Goal: Information Seeking & Learning: Learn about a topic

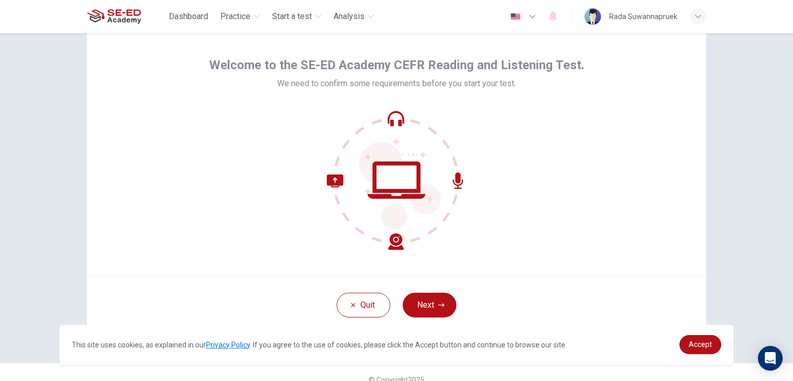
scroll to position [49, 0]
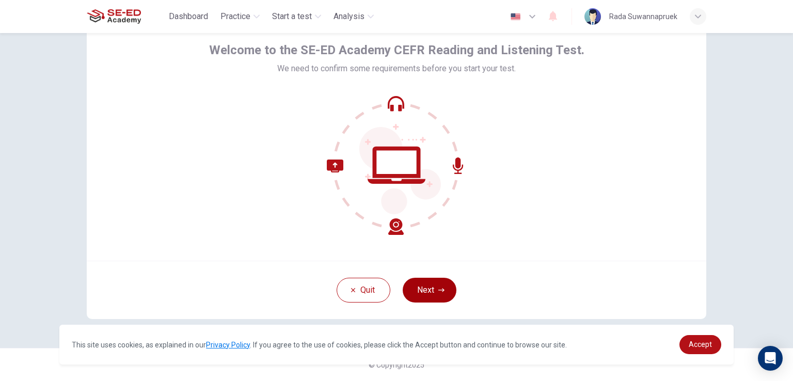
click at [428, 294] on button "Next" at bounding box center [430, 290] width 54 height 25
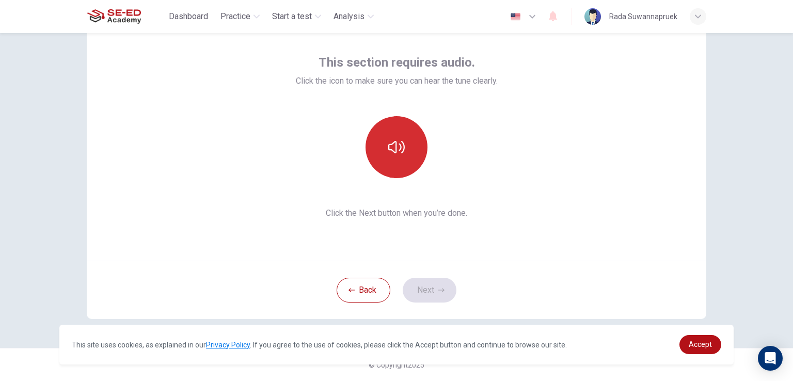
click at [397, 154] on icon "button" at bounding box center [396, 147] width 17 height 17
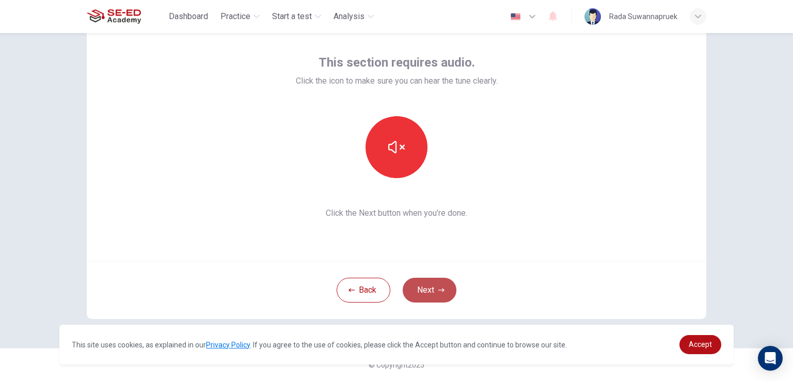
click at [428, 290] on button "Next" at bounding box center [430, 290] width 54 height 25
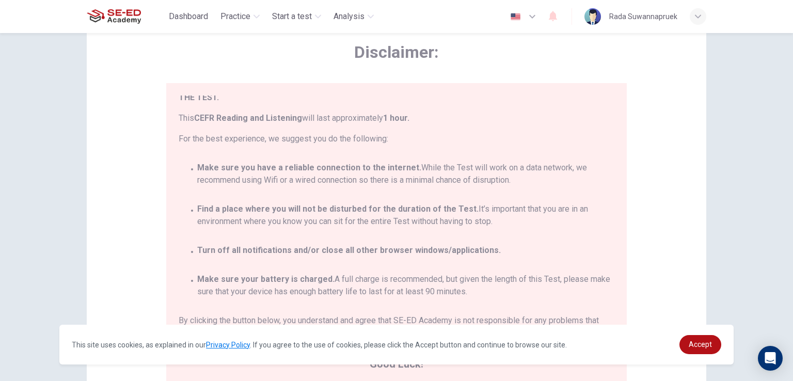
scroll to position [60, 0]
click at [694, 344] on link "Accept" at bounding box center [701, 344] width 42 height 19
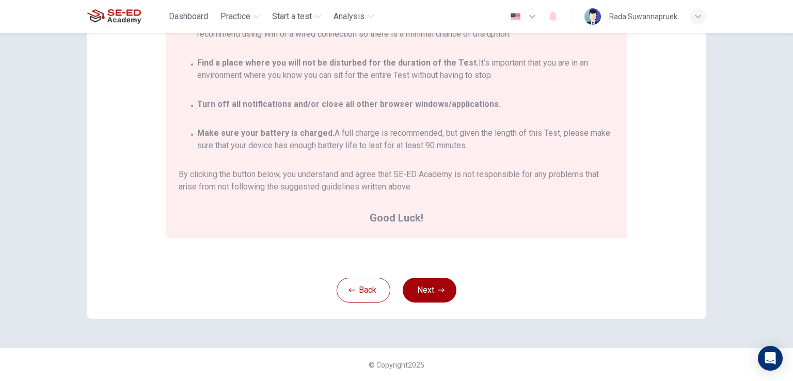
click at [434, 284] on button "Next" at bounding box center [430, 290] width 54 height 25
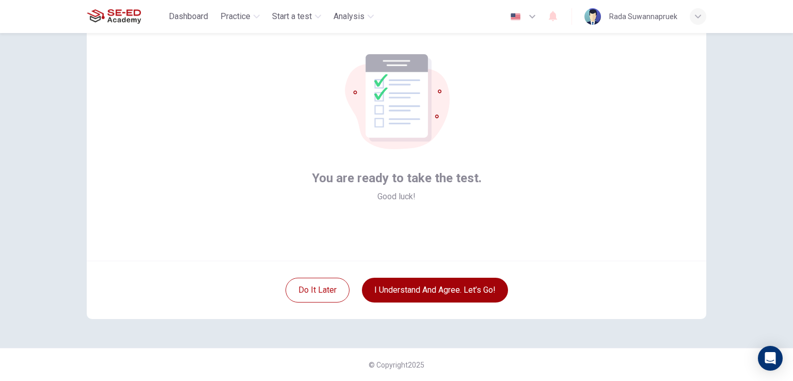
scroll to position [49, 0]
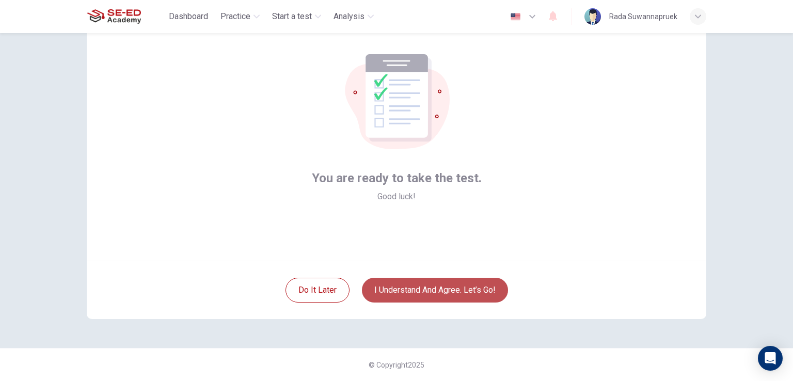
click at [461, 288] on button "I understand and agree. Let’s go!" at bounding box center [435, 290] width 146 height 25
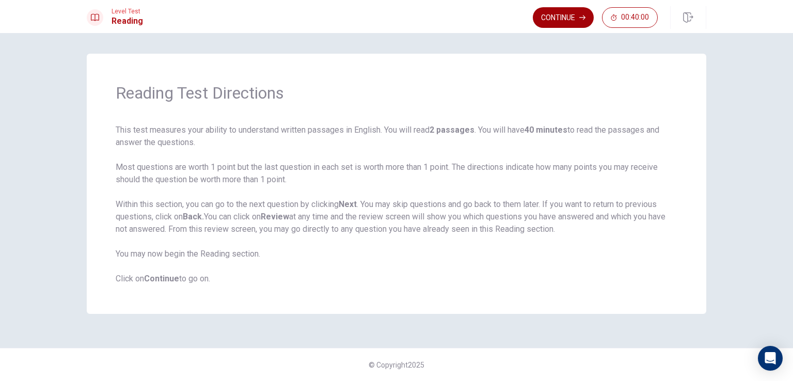
click at [573, 12] on button "Continue" at bounding box center [563, 17] width 61 height 21
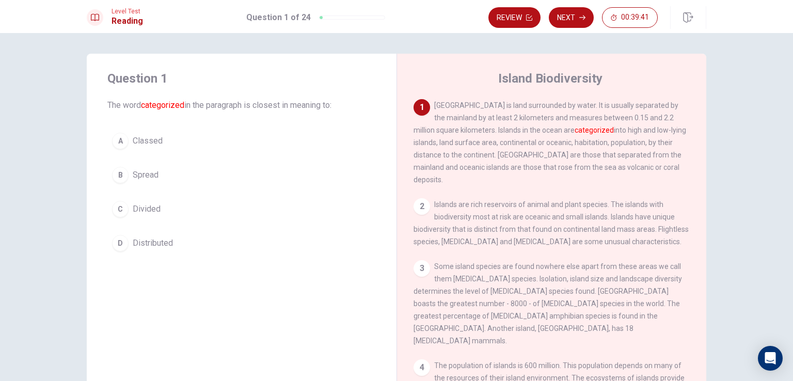
drag, startPoint x: 463, startPoint y: 129, endPoint x: 538, endPoint y: 135, distance: 75.7
click at [538, 135] on span "[GEOGRAPHIC_DATA] is land surrounded by water. It is usually separated by the m…" at bounding box center [550, 142] width 273 height 83
drag, startPoint x: 539, startPoint y: 135, endPoint x: 545, endPoint y: 133, distance: 6.5
click at [575, 133] on font "categorized" at bounding box center [594, 130] width 39 height 8
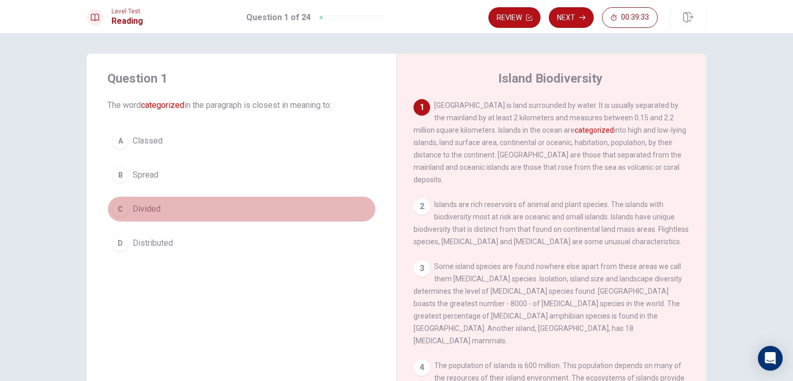
click at [216, 214] on button "C Divided" at bounding box center [241, 209] width 269 height 26
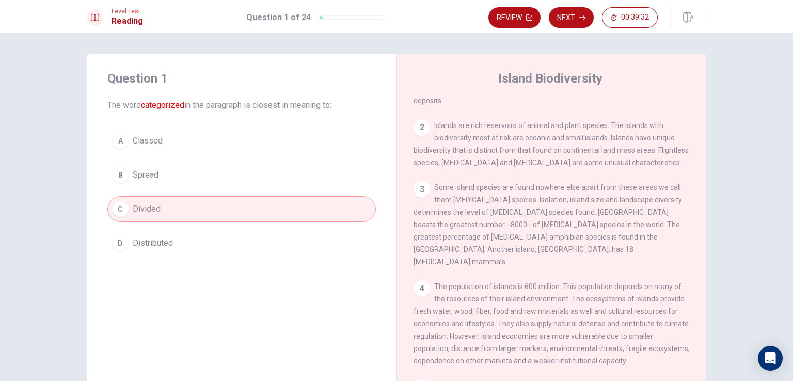
scroll to position [103, 0]
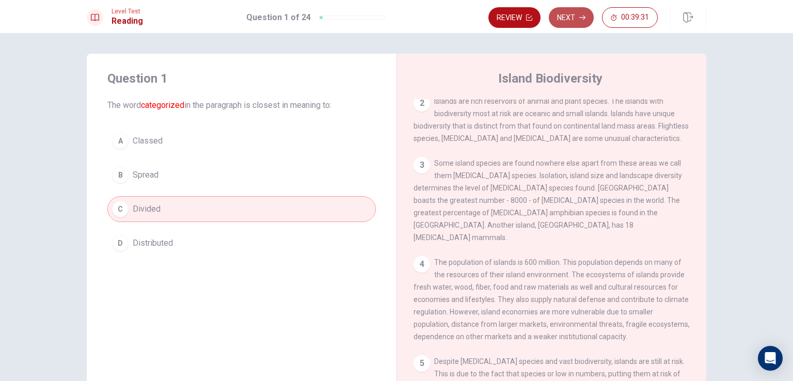
click at [573, 20] on button "Next" at bounding box center [571, 17] width 45 height 21
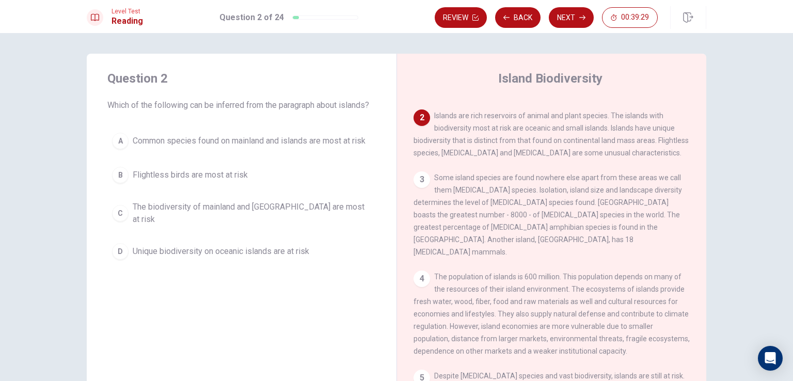
scroll to position [89, 0]
click at [292, 219] on span "The biodiversity of mainland and [GEOGRAPHIC_DATA] are most at risk" at bounding box center [252, 213] width 239 height 25
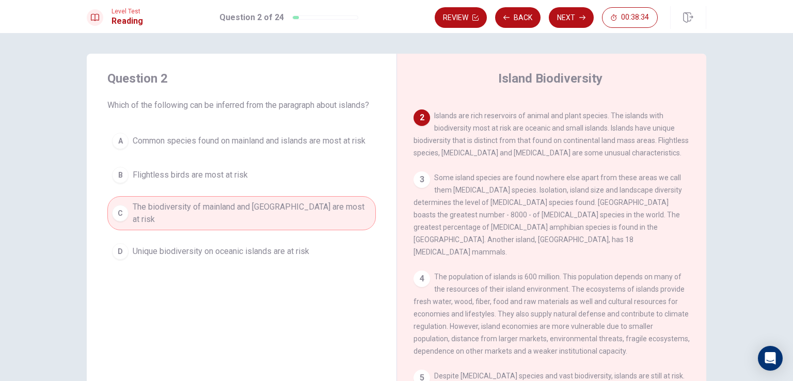
click at [561, 213] on div "3 Some island species are found nowhere else apart from these areas we call the…" at bounding box center [552, 214] width 277 height 87
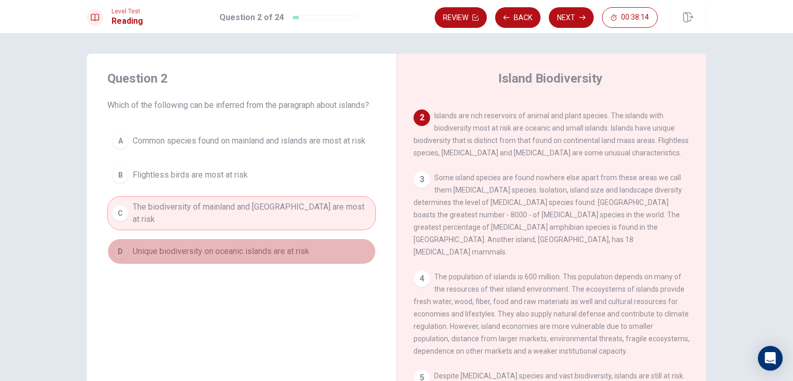
click at [326, 256] on button "D Unique biodiversity on oceanic islands are at risk" at bounding box center [241, 252] width 269 height 26
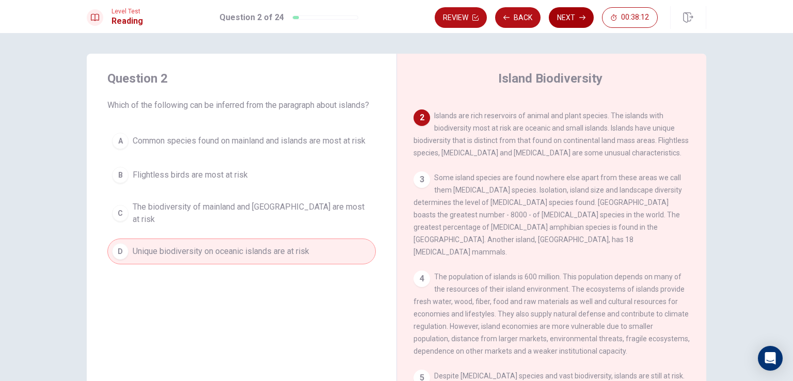
click at [581, 21] on button "Next" at bounding box center [571, 17] width 45 height 21
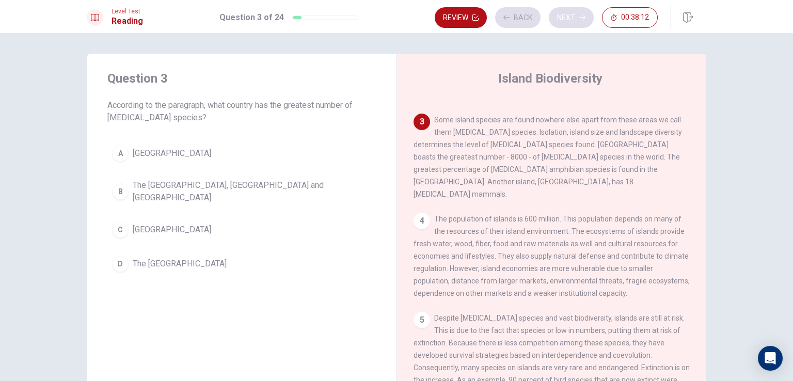
scroll to position [153, 0]
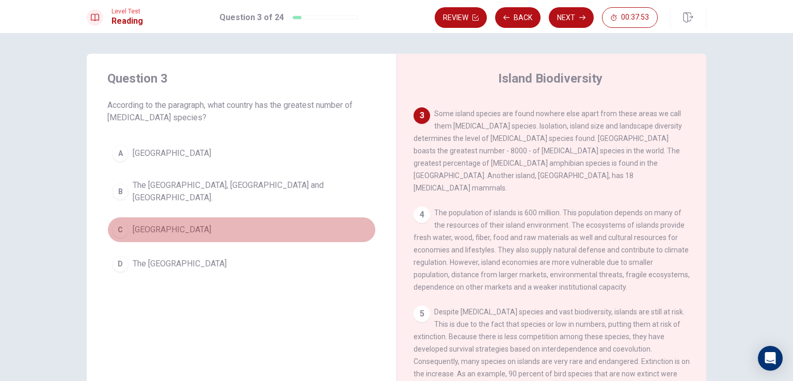
click at [235, 230] on button "C [GEOGRAPHIC_DATA]" at bounding box center [241, 230] width 269 height 26
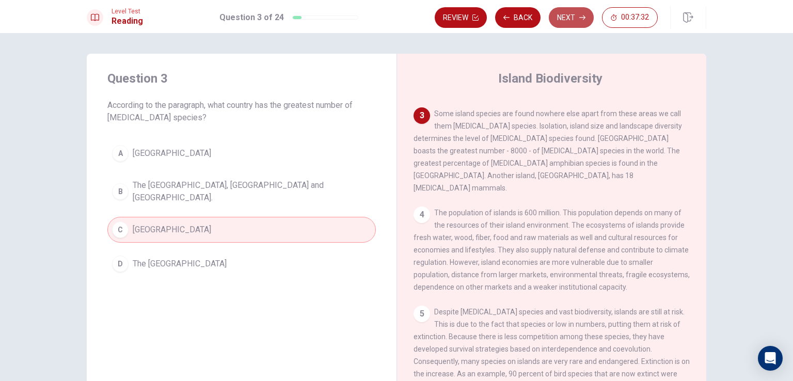
click at [573, 18] on button "Next" at bounding box center [571, 17] width 45 height 21
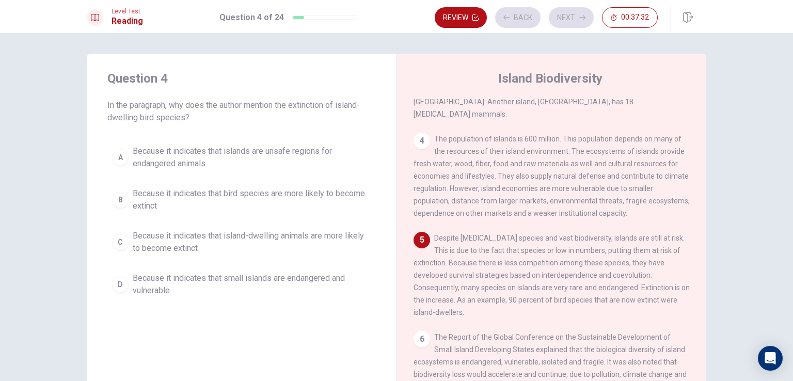
scroll to position [240, 0]
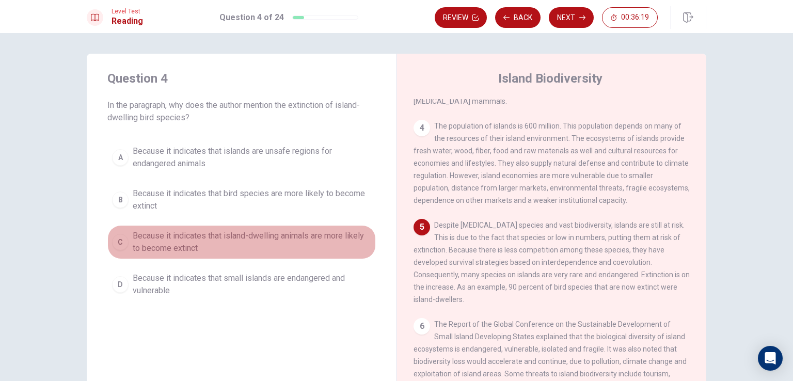
click at [287, 245] on span "Because it indicates that island-dwelling animals are more likely to become ext…" at bounding box center [252, 242] width 239 height 25
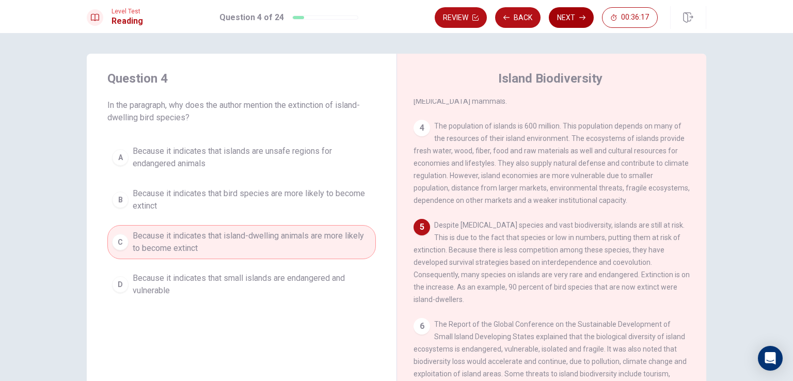
click at [569, 17] on button "Next" at bounding box center [571, 17] width 45 height 21
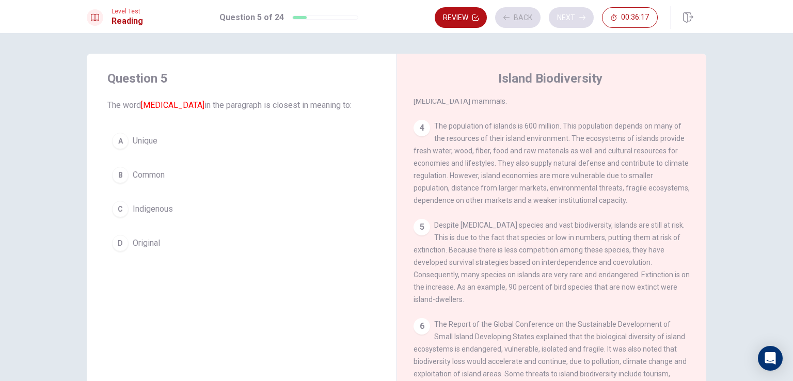
scroll to position [153, 0]
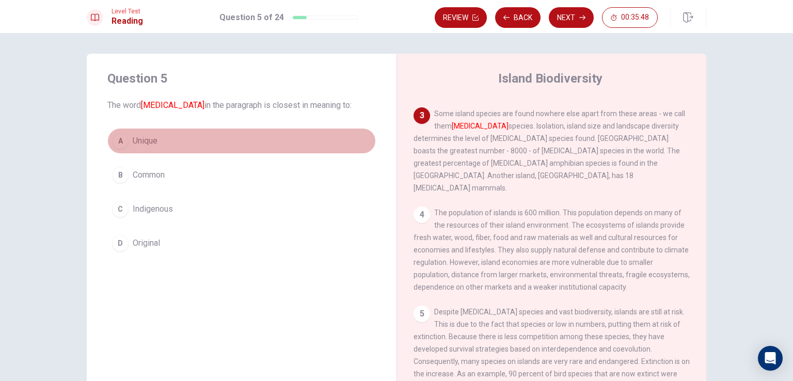
click at [259, 133] on button "A Unique" at bounding box center [241, 141] width 269 height 26
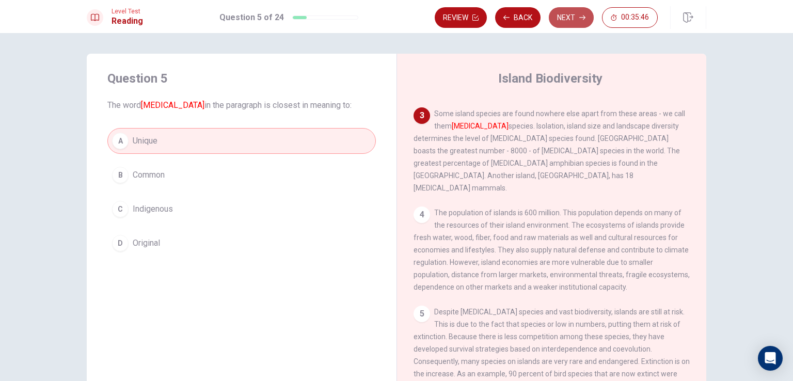
click at [570, 14] on button "Next" at bounding box center [571, 17] width 45 height 21
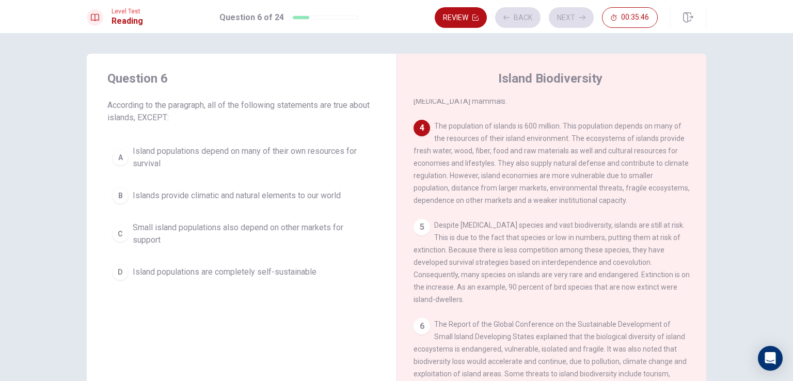
scroll to position [242, 0]
click at [199, 199] on span "Islands provide climatic and natural elements to our world" at bounding box center [237, 196] width 208 height 12
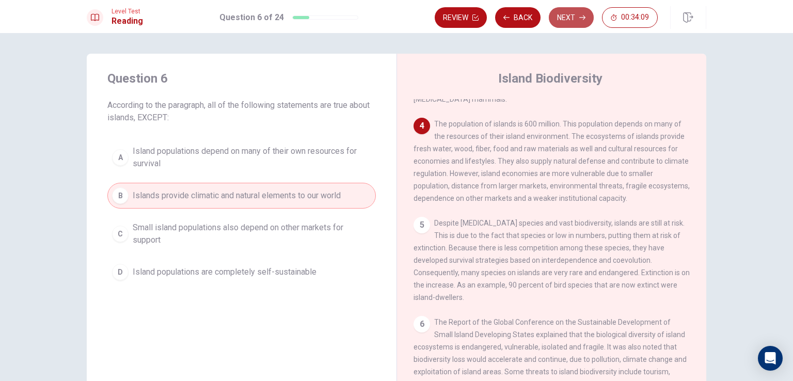
click at [571, 10] on button "Next" at bounding box center [571, 17] width 45 height 21
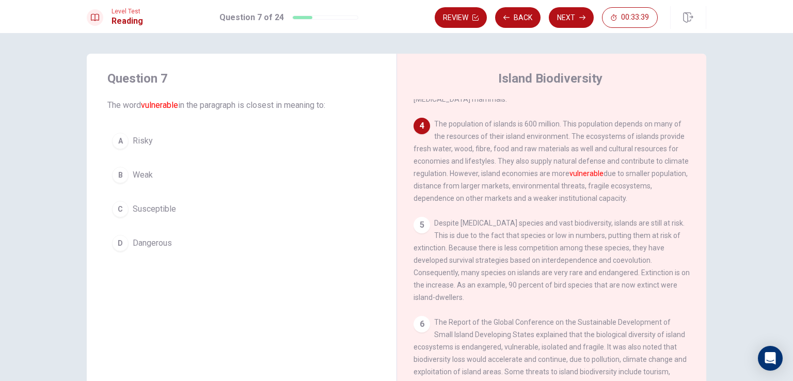
click at [523, 65] on div "Island Biodiversity 1 [GEOGRAPHIC_DATA] is land surrounded by water. It is usua…" at bounding box center [552, 233] width 310 height 359
click at [179, 189] on div "A Risky B Weak C Susceptible D Dangerous" at bounding box center [241, 192] width 269 height 128
click at [166, 220] on button "C Susceptible" at bounding box center [241, 209] width 269 height 26
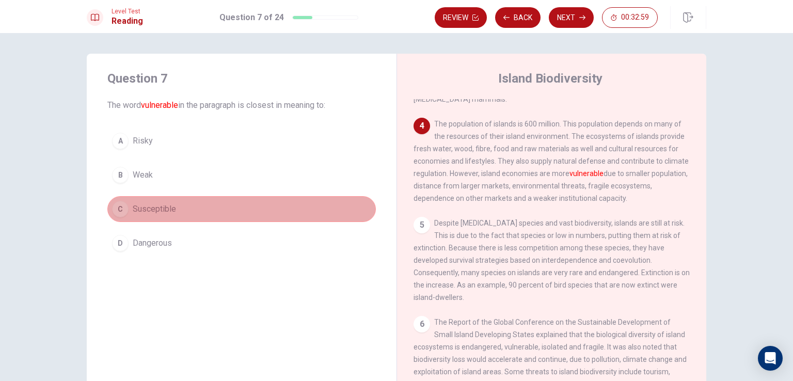
click at [186, 213] on button "C Susceptible" at bounding box center [241, 209] width 269 height 26
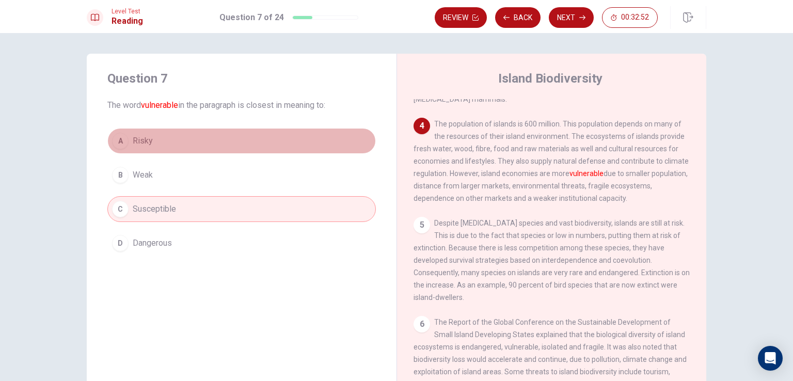
click at [201, 150] on button "A Risky" at bounding box center [241, 141] width 269 height 26
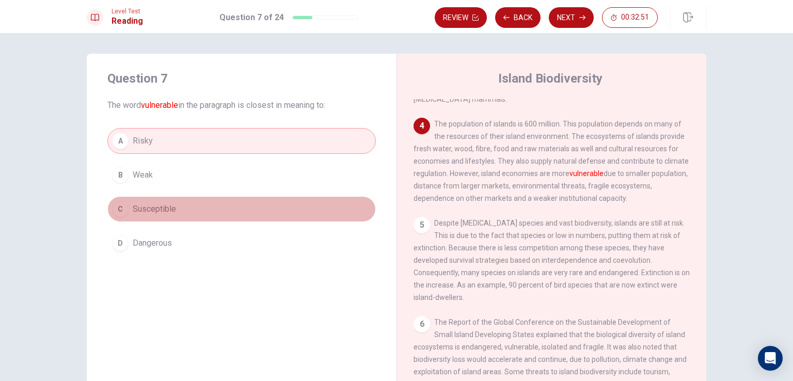
click at [191, 207] on button "C Susceptible" at bounding box center [241, 209] width 269 height 26
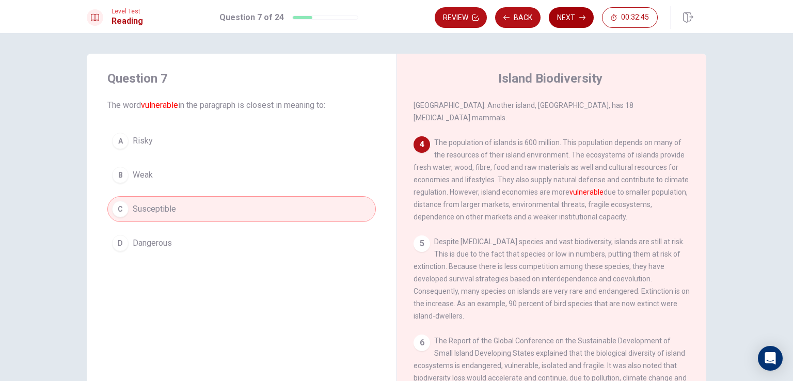
click at [570, 19] on button "Next" at bounding box center [571, 17] width 45 height 21
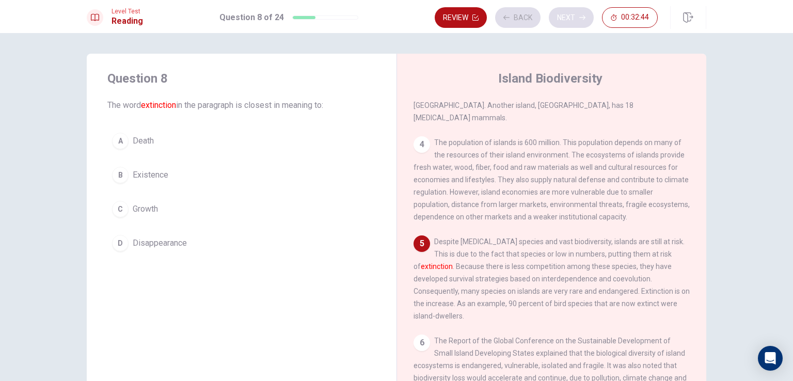
scroll to position [240, 0]
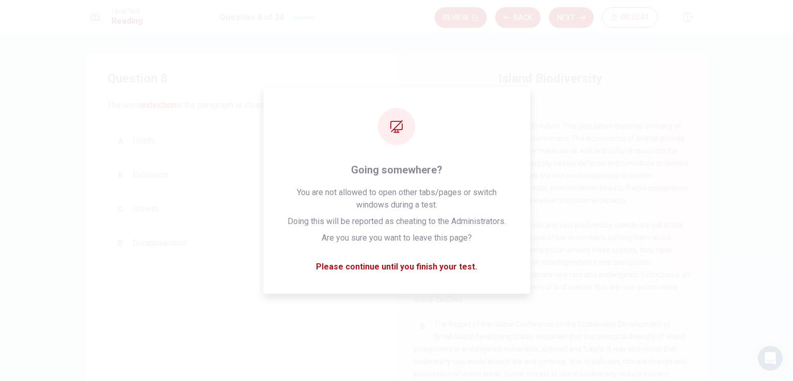
click at [588, 122] on span "The population of islands is 600 million. This population depends on many of th…" at bounding box center [552, 163] width 276 height 83
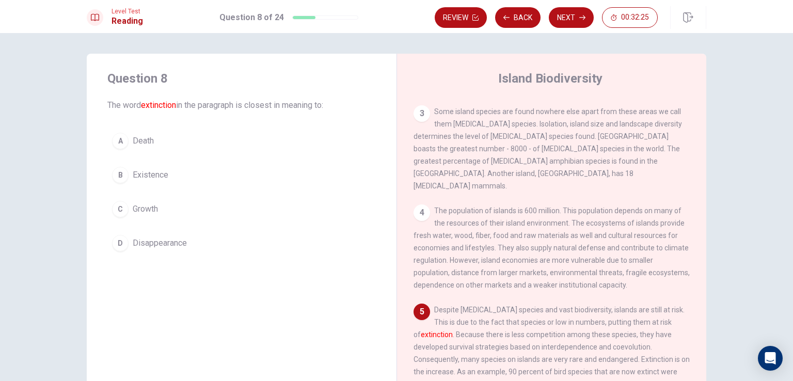
scroll to position [103, 0]
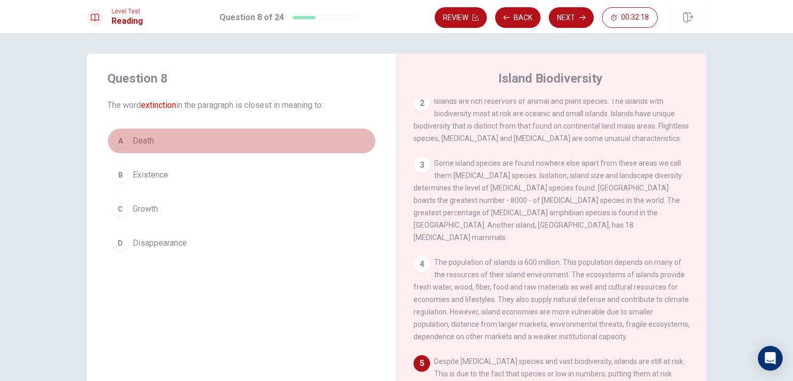
click at [184, 145] on button "A Death" at bounding box center [241, 141] width 269 height 26
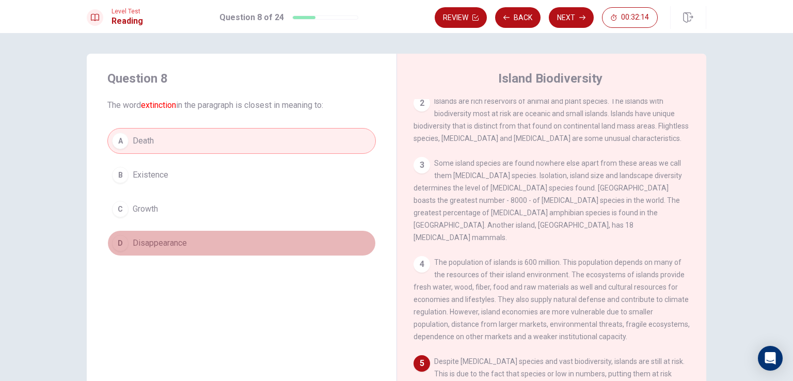
click at [211, 236] on button "D Disappearance" at bounding box center [241, 243] width 269 height 26
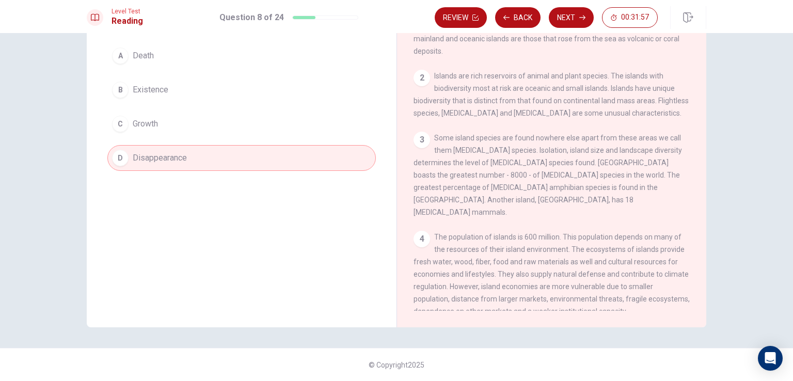
scroll to position [0, 0]
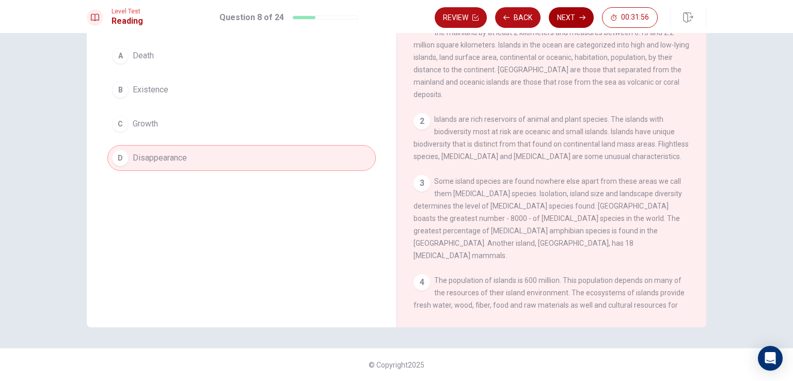
click at [572, 23] on button "Next" at bounding box center [571, 17] width 45 height 21
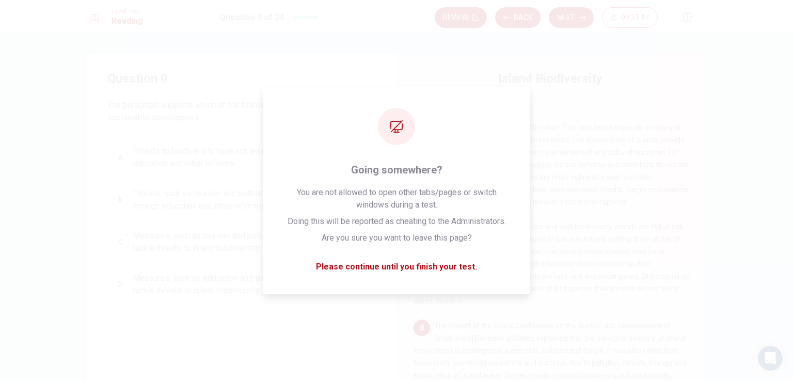
click at [597, 99] on div "1 [GEOGRAPHIC_DATA] is land surrounded by water. It is usually separated by the…" at bounding box center [559, 247] width 290 height 297
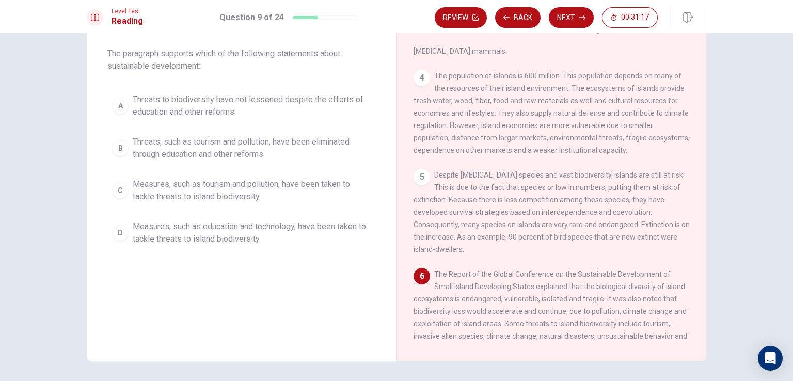
scroll to position [290, 0]
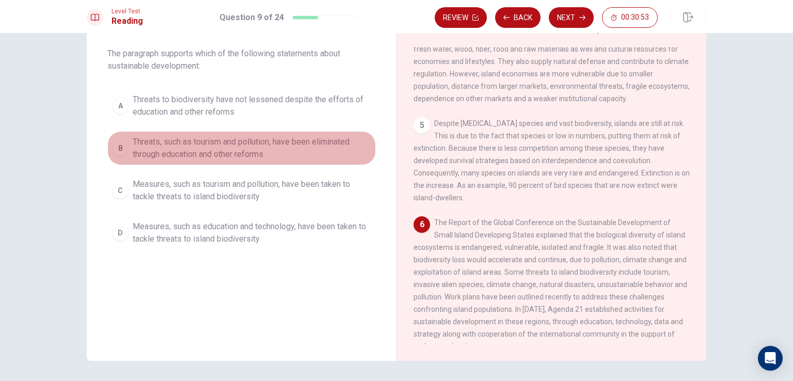
click at [179, 153] on span "Threats, such as tourism and pollution, have been eliminated through education …" at bounding box center [252, 148] width 239 height 25
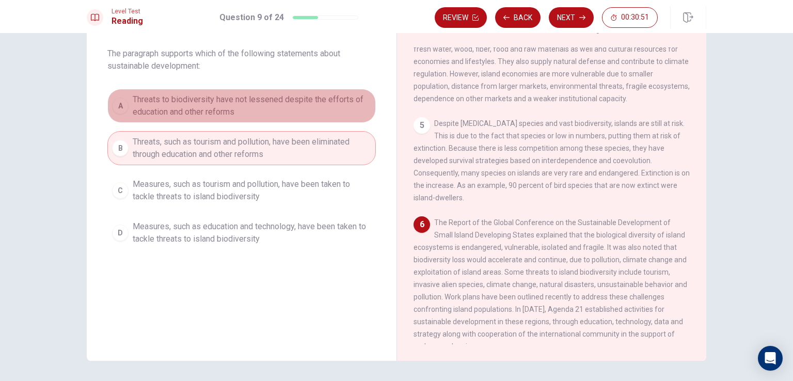
click at [183, 108] on span "Threats to biodiversity have not lessened despite the efforts of education and …" at bounding box center [252, 105] width 239 height 25
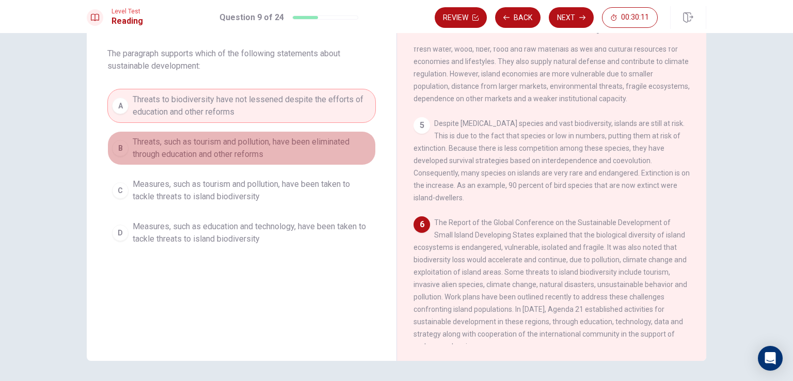
click at [253, 158] on span "Threats, such as tourism and pollution, have been eliminated through education …" at bounding box center [252, 148] width 239 height 25
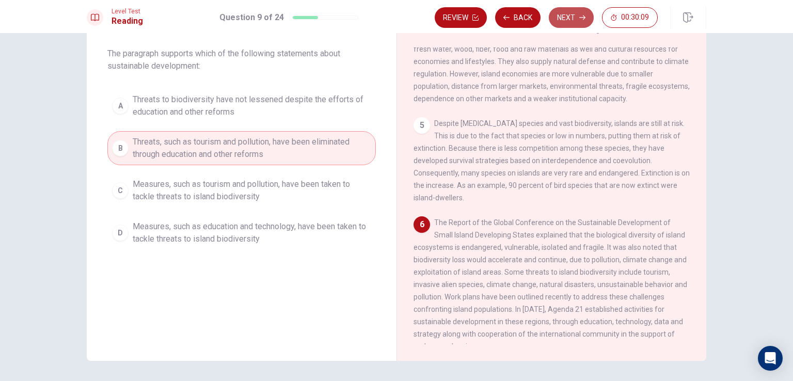
click at [573, 13] on button "Next" at bounding box center [571, 17] width 45 height 21
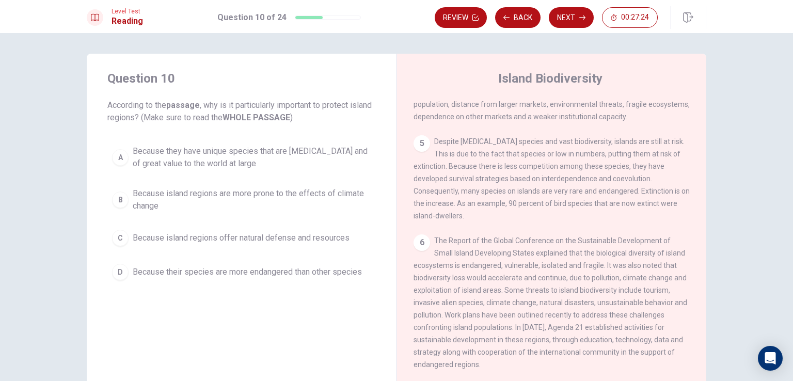
scroll to position [275, 0]
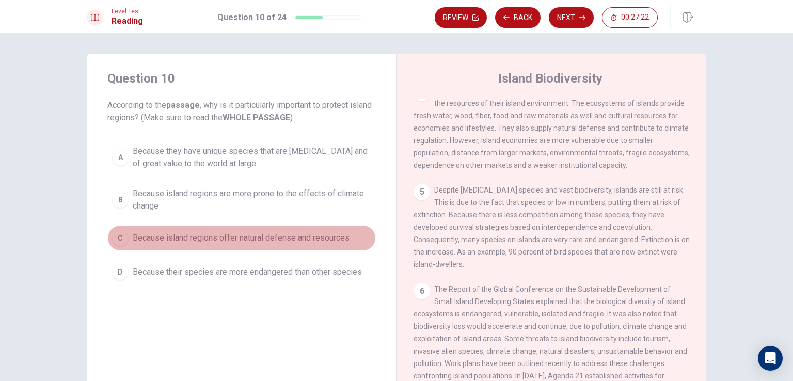
click at [223, 242] on span "Because island regions offer natural defense and resources" at bounding box center [241, 238] width 217 height 12
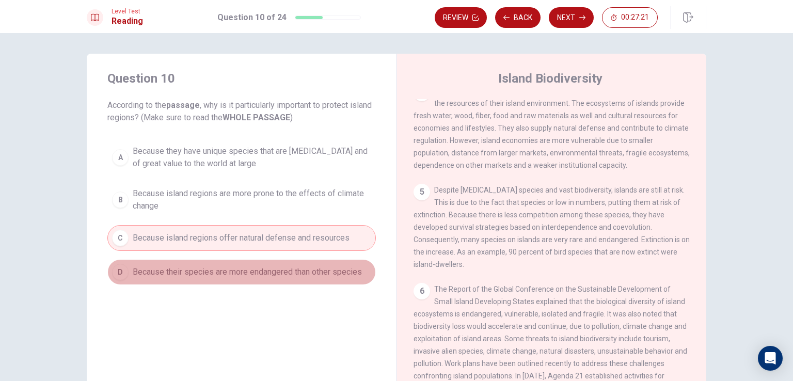
click at [221, 271] on span "Because their species are more endangered than other species" at bounding box center [247, 272] width 229 height 12
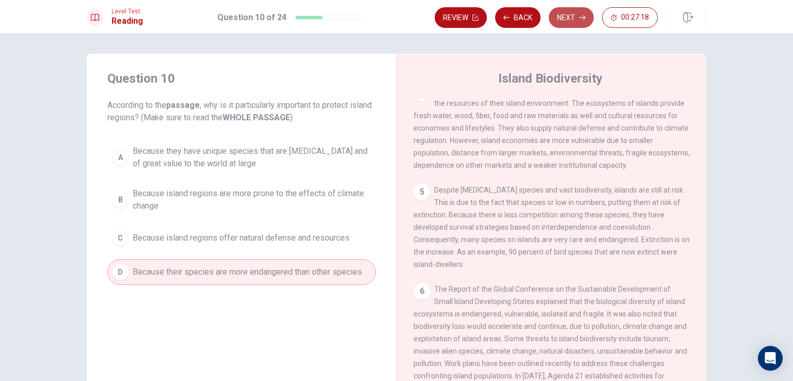
click at [572, 19] on button "Next" at bounding box center [571, 17] width 45 height 21
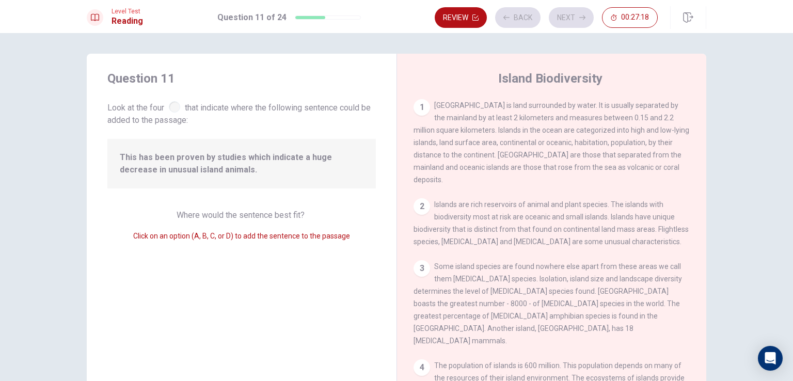
scroll to position [254, 0]
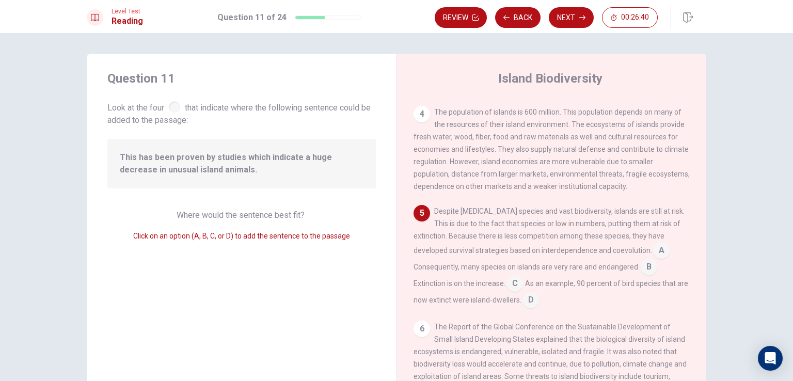
click at [515, 276] on input at bounding box center [515, 284] width 17 height 17
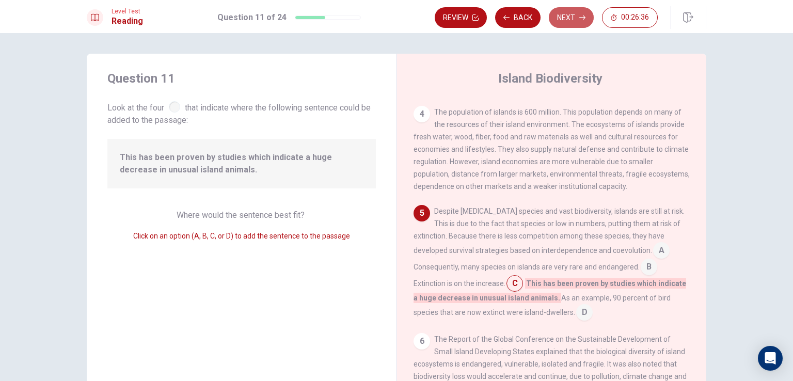
click at [587, 18] on button "Next" at bounding box center [571, 17] width 45 height 21
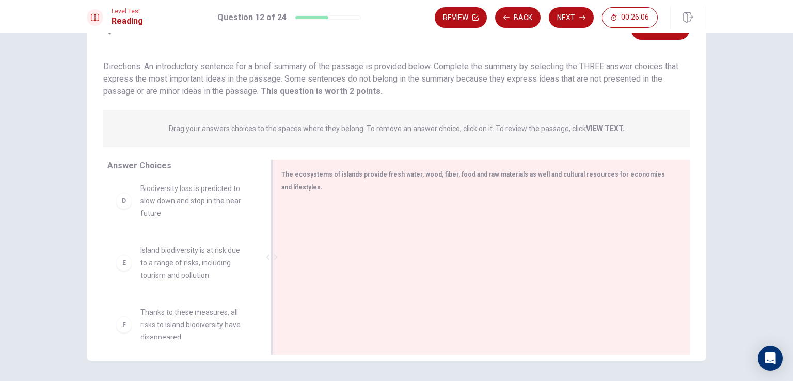
scroll to position [0, 0]
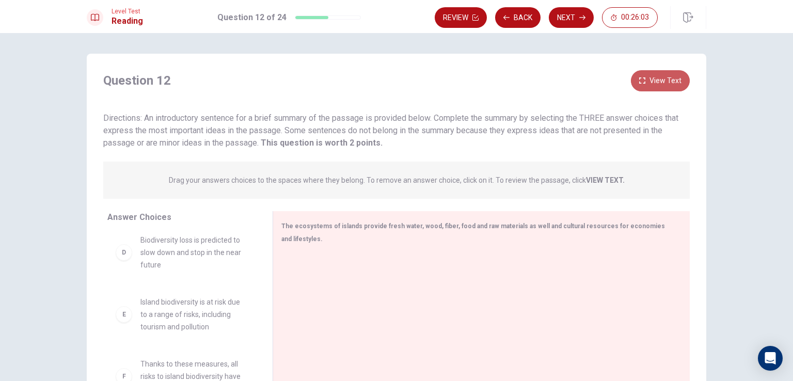
click at [665, 85] on button "View Text" at bounding box center [660, 80] width 59 height 21
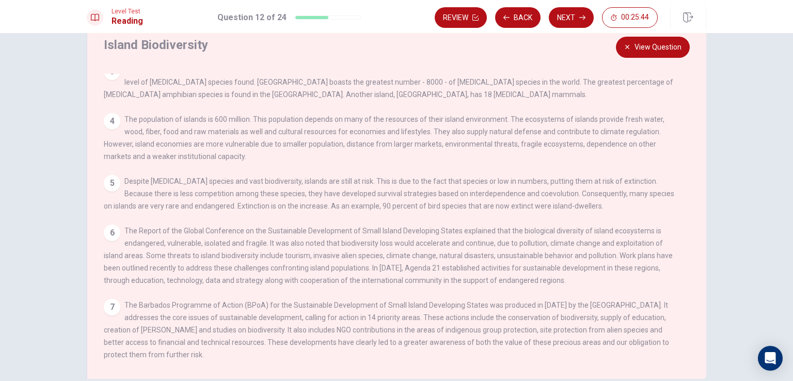
scroll to position [52, 0]
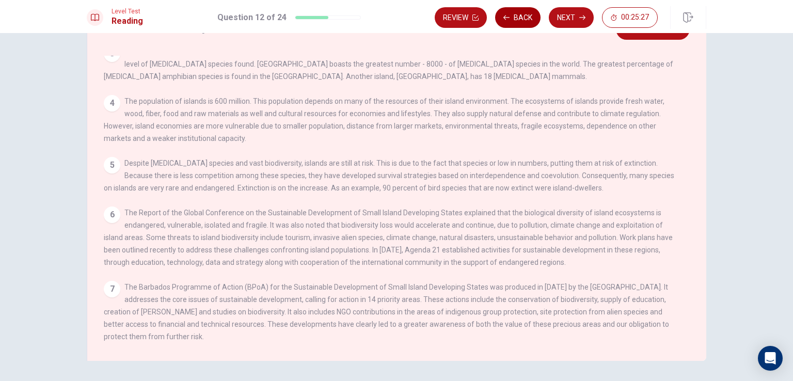
click at [525, 21] on button "Back" at bounding box center [517, 17] width 45 height 21
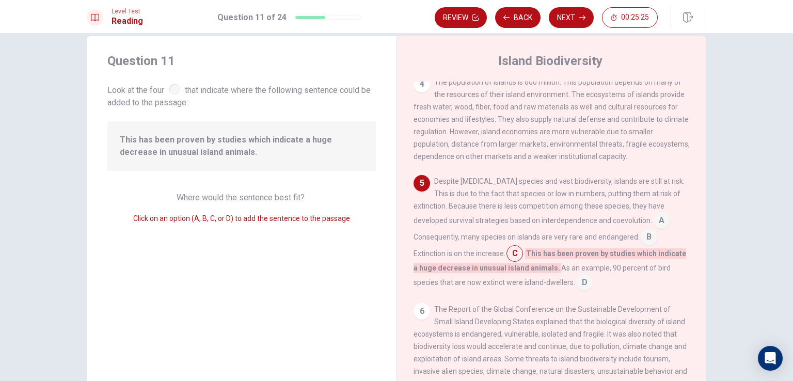
scroll to position [0, 0]
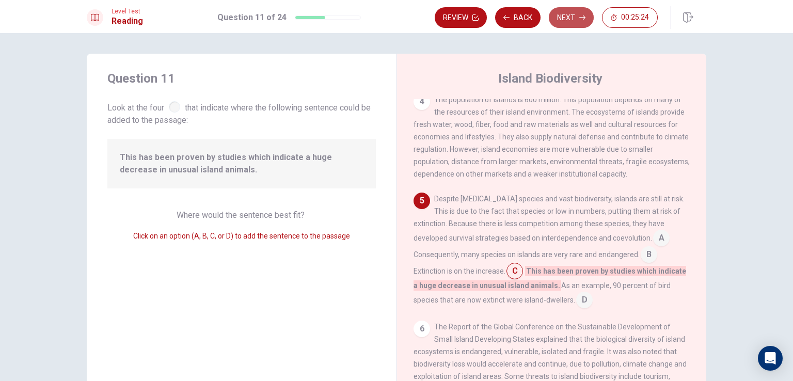
click at [581, 20] on icon "button" at bounding box center [583, 17] width 6 height 6
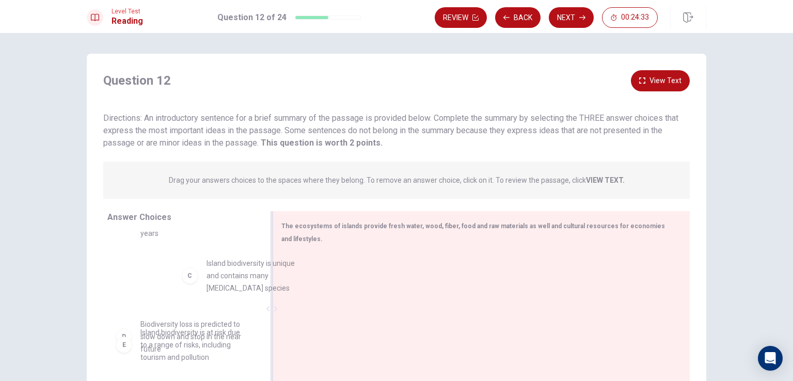
scroll to position [100, 0]
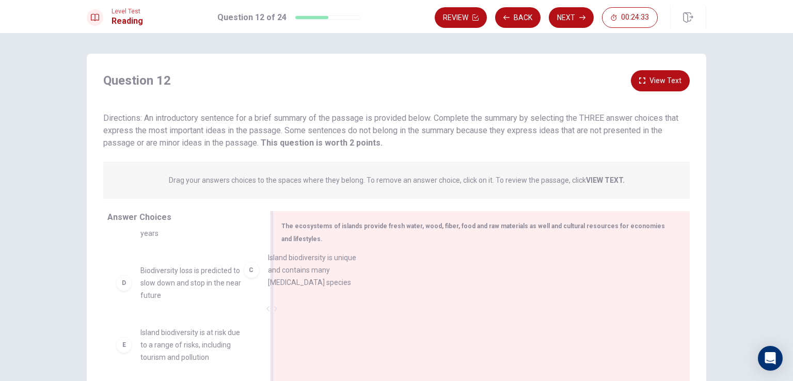
drag, startPoint x: 208, startPoint y: 276, endPoint x: 357, endPoint y: 277, distance: 149.8
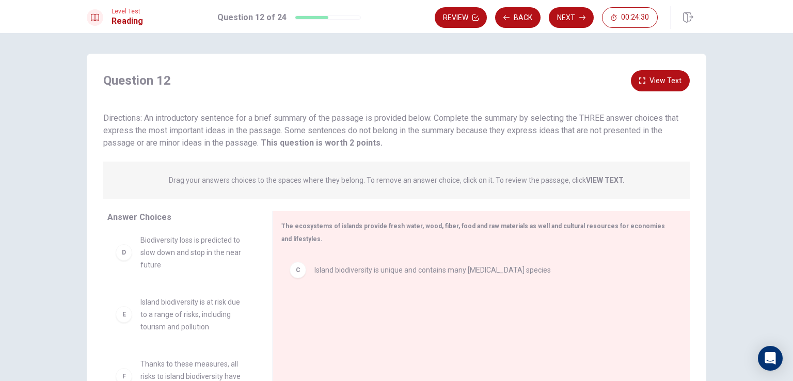
scroll to position [52, 0]
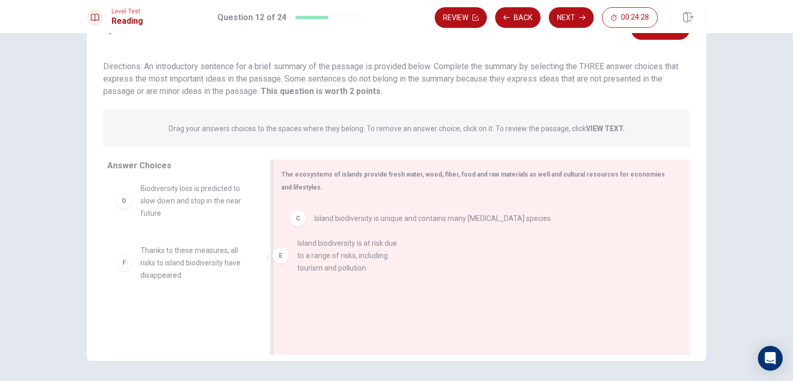
drag, startPoint x: 199, startPoint y: 259, endPoint x: 365, endPoint y: 265, distance: 165.9
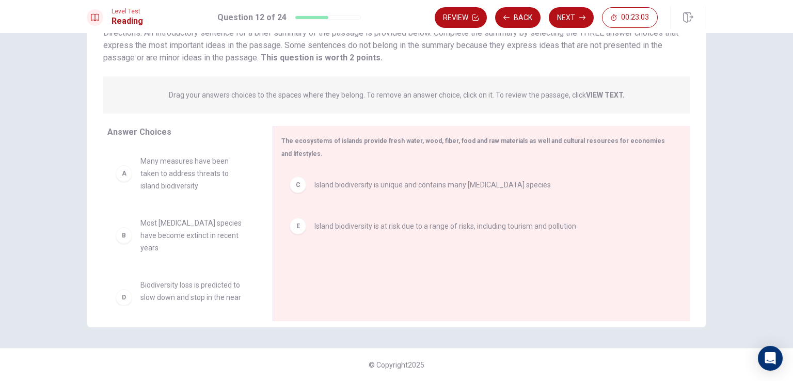
scroll to position [34, 0]
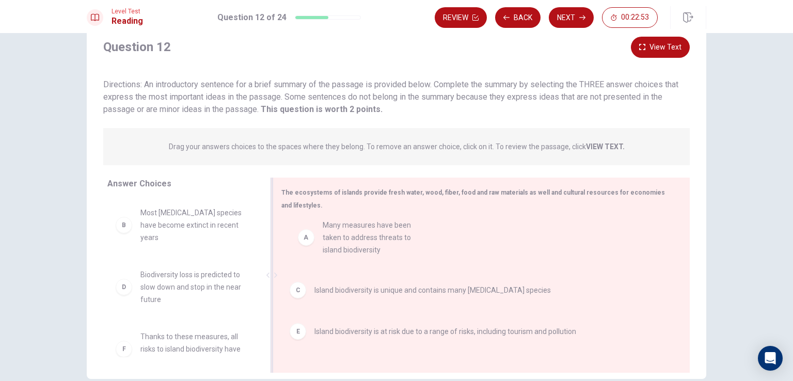
drag, startPoint x: 174, startPoint y: 239, endPoint x: 362, endPoint y: 250, distance: 188.3
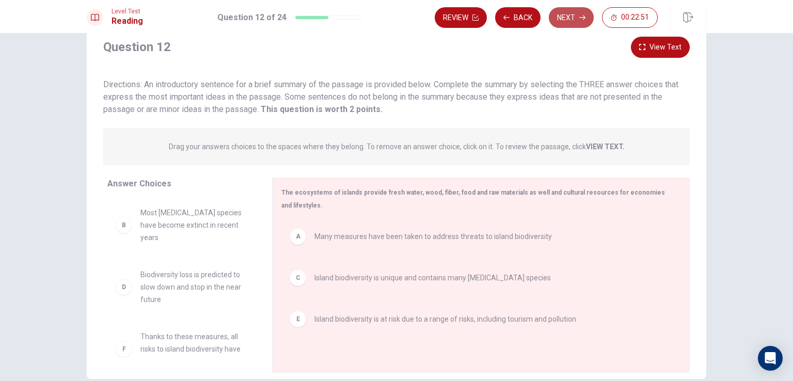
click at [573, 19] on button "Next" at bounding box center [571, 17] width 45 height 21
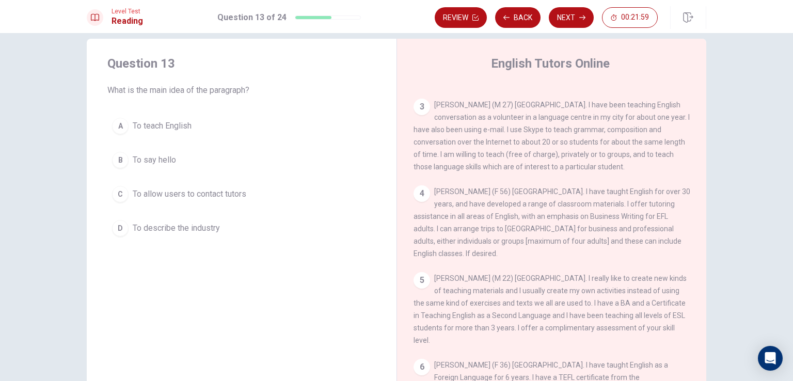
scroll to position [0, 0]
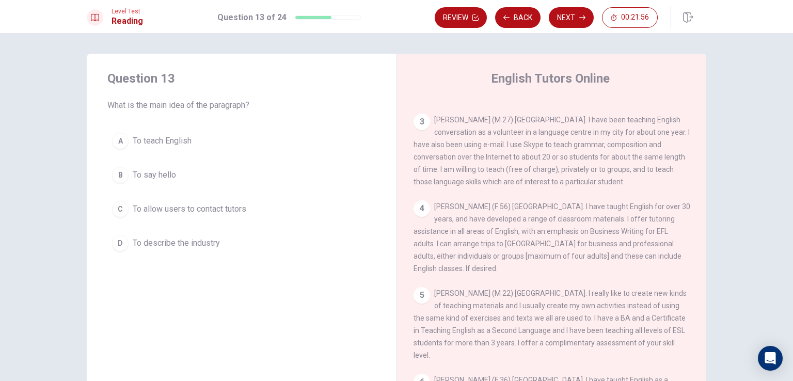
click at [305, 207] on button "C To allow users to contact tutors" at bounding box center [241, 209] width 269 height 26
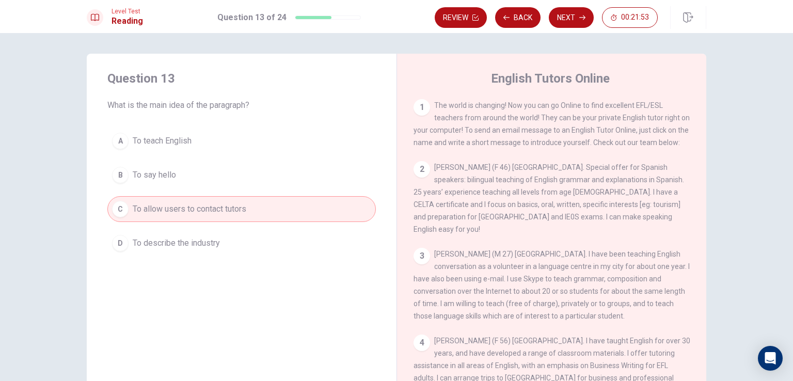
click at [572, 17] on button "Next" at bounding box center [571, 17] width 45 height 21
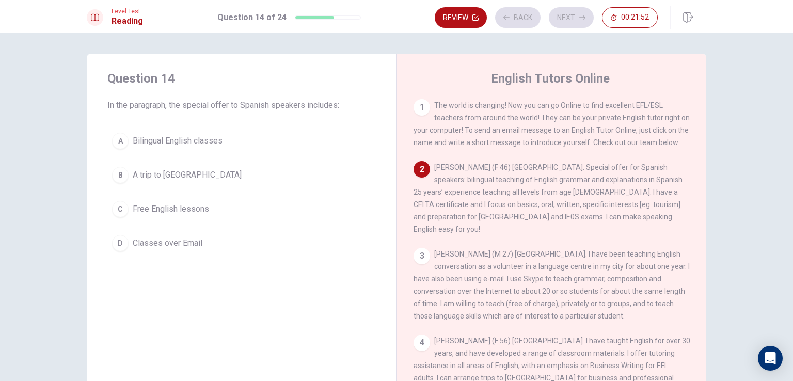
scroll to position [76, 0]
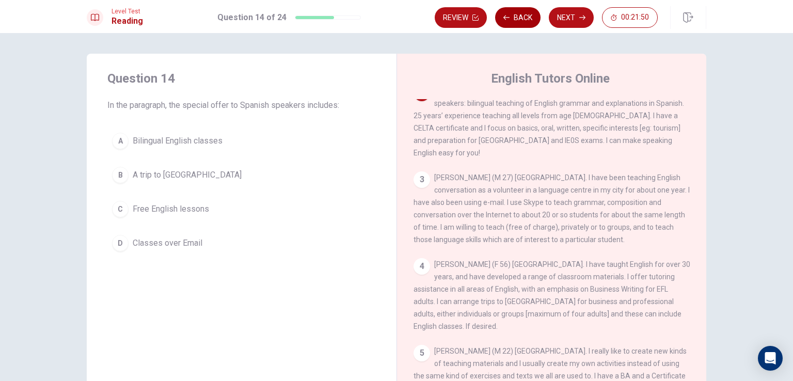
click at [524, 11] on button "Back" at bounding box center [517, 17] width 45 height 21
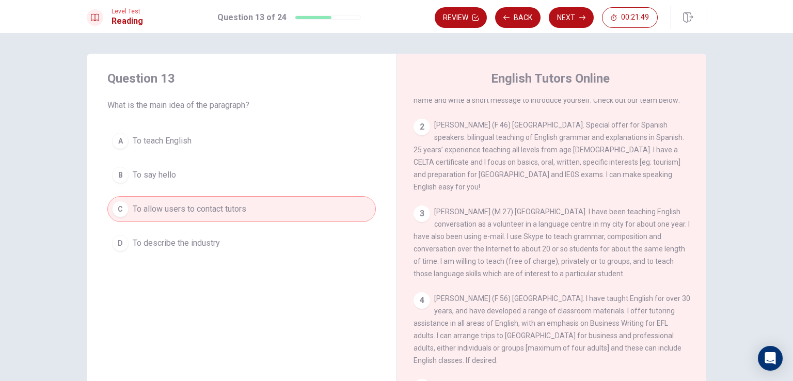
scroll to position [25, 0]
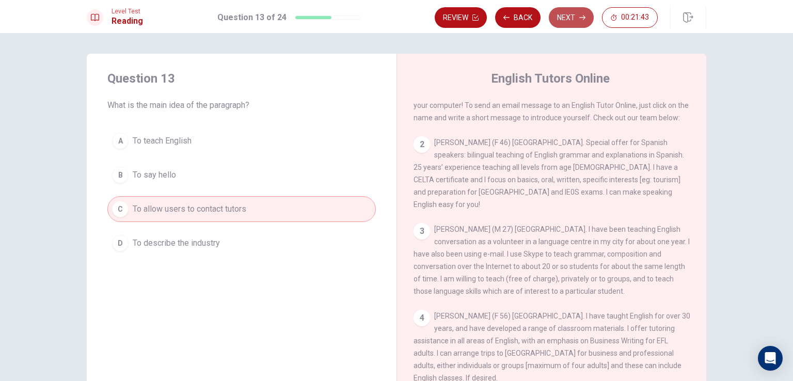
click at [574, 19] on button "Next" at bounding box center [571, 17] width 45 height 21
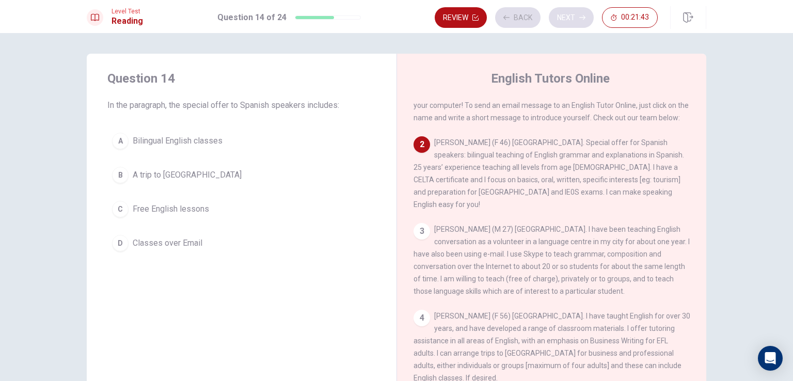
scroll to position [76, 0]
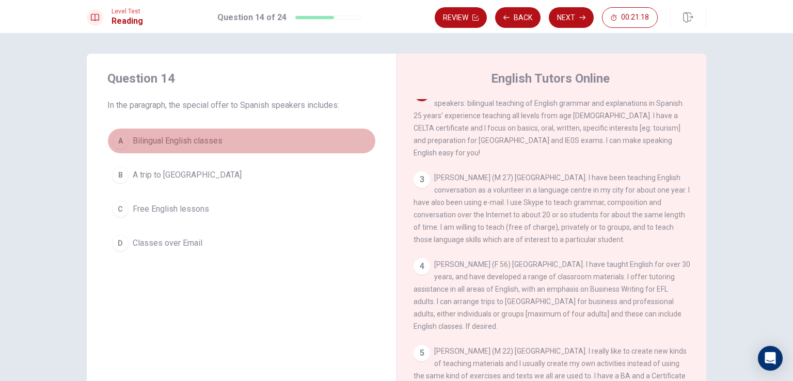
click at [293, 143] on button "A Bilingual English classes" at bounding box center [241, 141] width 269 height 26
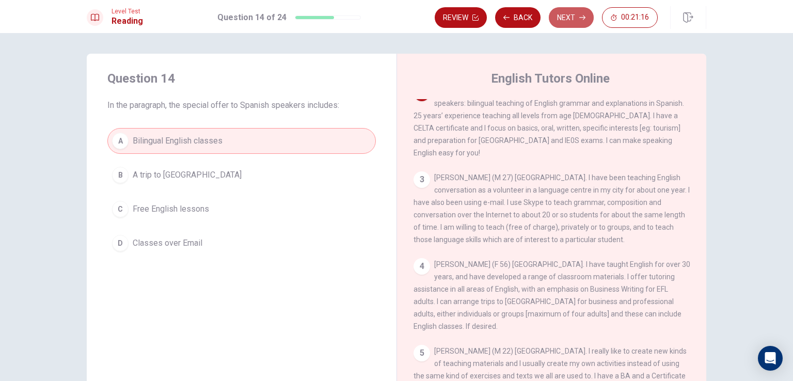
click at [578, 21] on button "Next" at bounding box center [571, 17] width 45 height 21
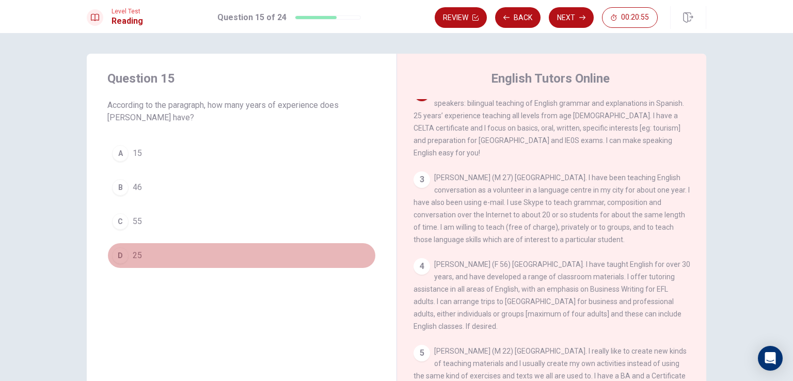
click at [237, 263] on button "D 25" at bounding box center [241, 256] width 269 height 26
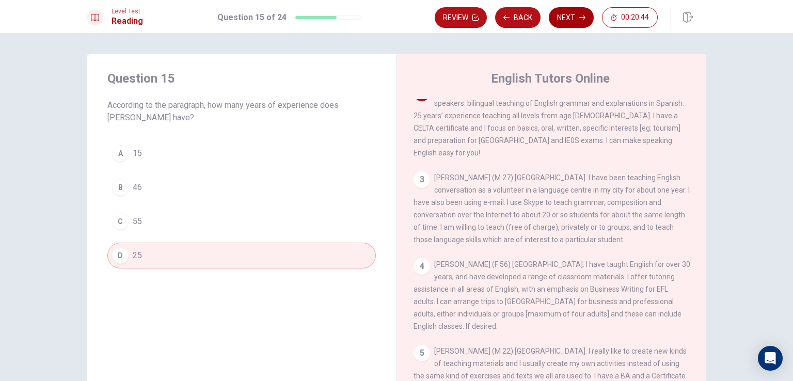
click at [568, 18] on button "Next" at bounding box center [571, 17] width 45 height 21
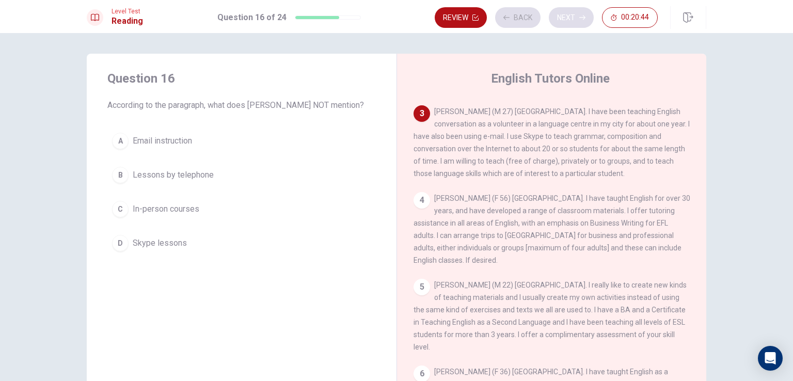
scroll to position [153, 0]
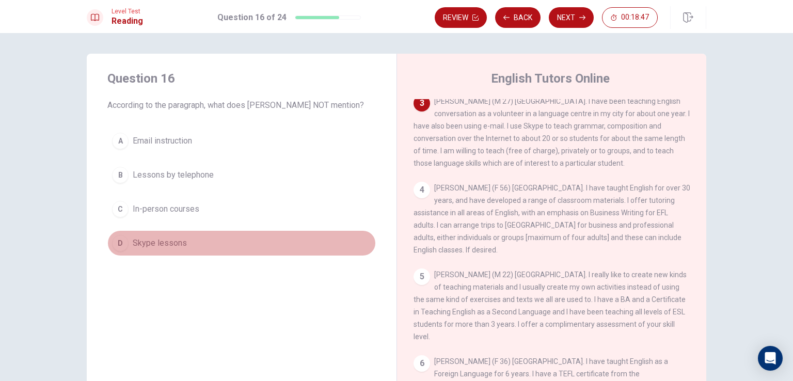
click at [256, 255] on button "D Skype lessons" at bounding box center [241, 243] width 269 height 26
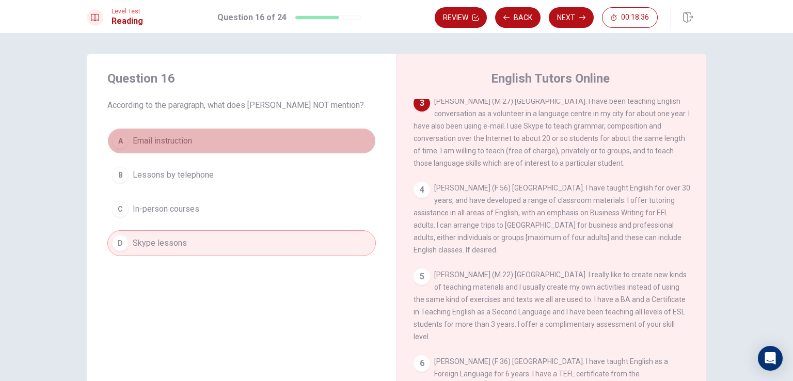
click at [284, 154] on button "A Email instruction" at bounding box center [241, 141] width 269 height 26
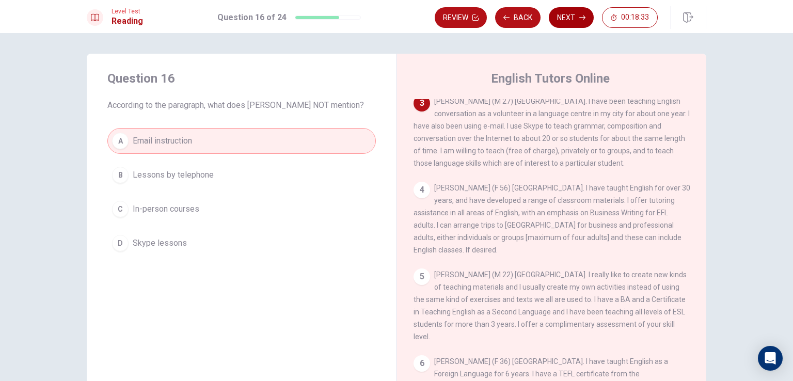
click at [568, 21] on button "Next" at bounding box center [571, 17] width 45 height 21
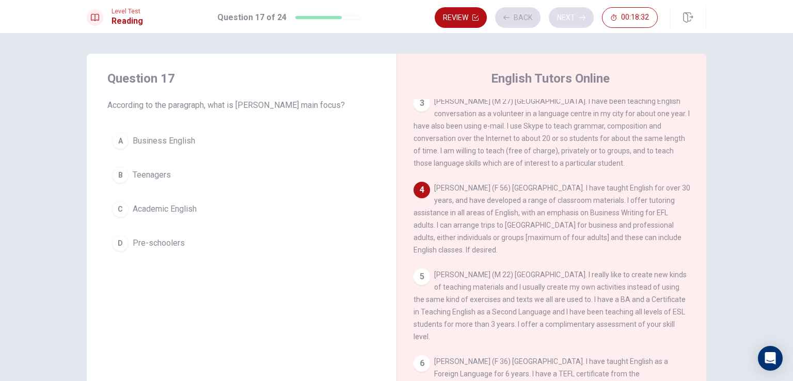
scroll to position [238, 0]
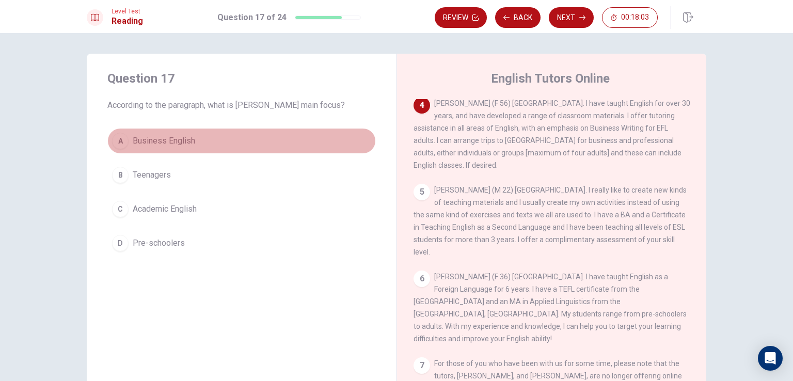
click at [287, 145] on button "A Business English" at bounding box center [241, 141] width 269 height 26
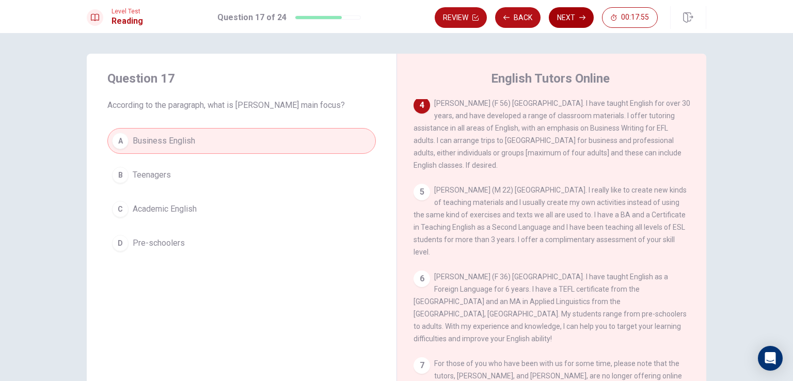
click at [576, 17] on button "Next" at bounding box center [571, 17] width 45 height 21
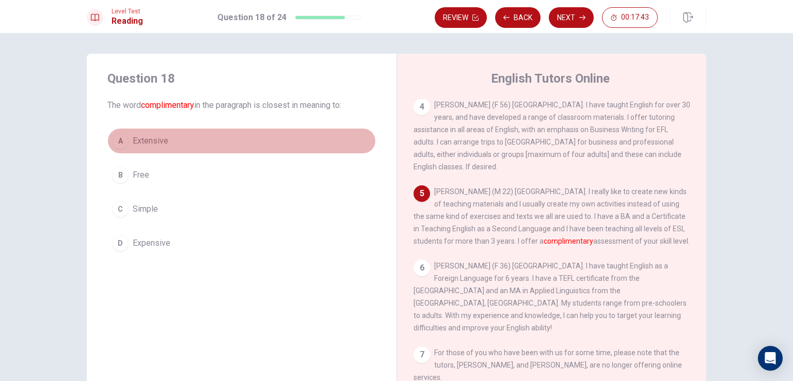
click at [227, 136] on button "A Extensive" at bounding box center [241, 141] width 269 height 26
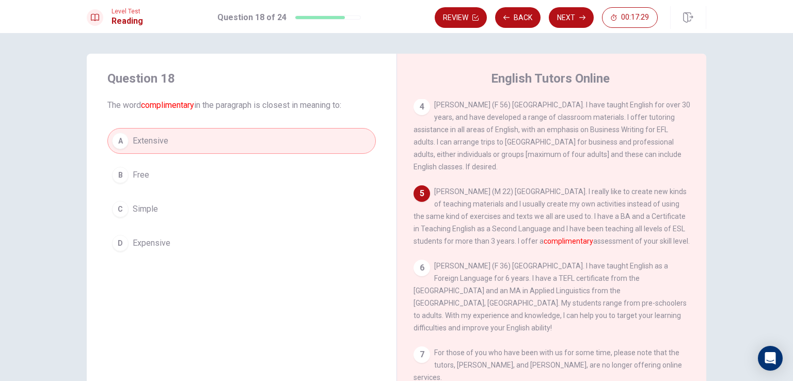
click at [309, 189] on div "A Extensive B Free C Simple D Expensive" at bounding box center [241, 192] width 269 height 128
click at [280, 170] on button "B Free" at bounding box center [241, 175] width 269 height 26
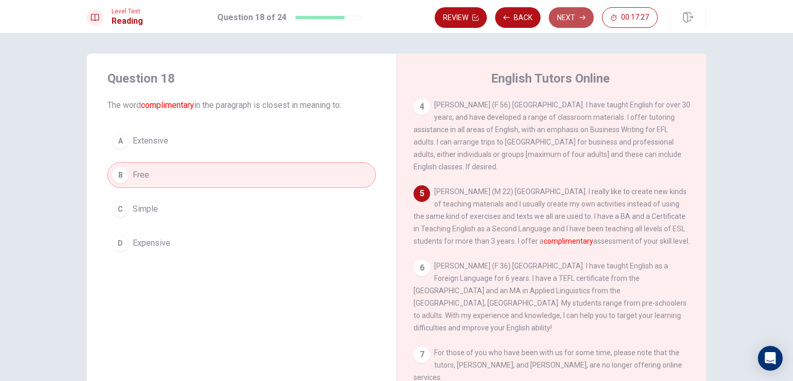
click at [561, 17] on button "Next" at bounding box center [571, 17] width 45 height 21
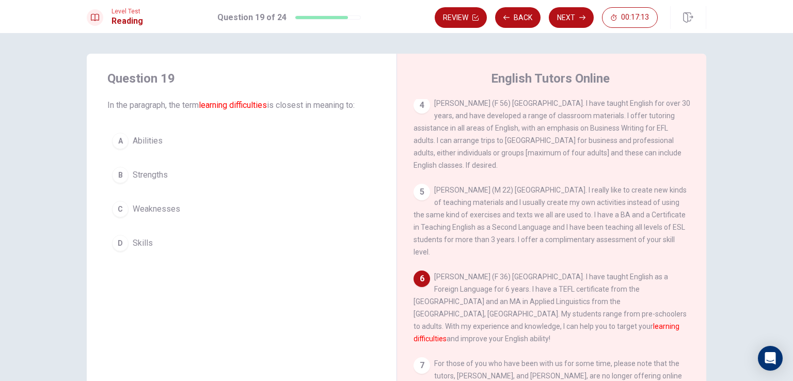
click at [265, 198] on button "C Weaknesses" at bounding box center [241, 209] width 269 height 26
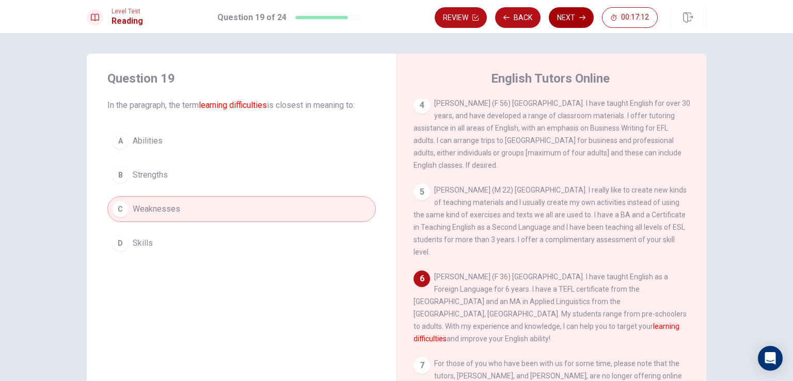
click at [581, 19] on icon "button" at bounding box center [583, 17] width 6 height 6
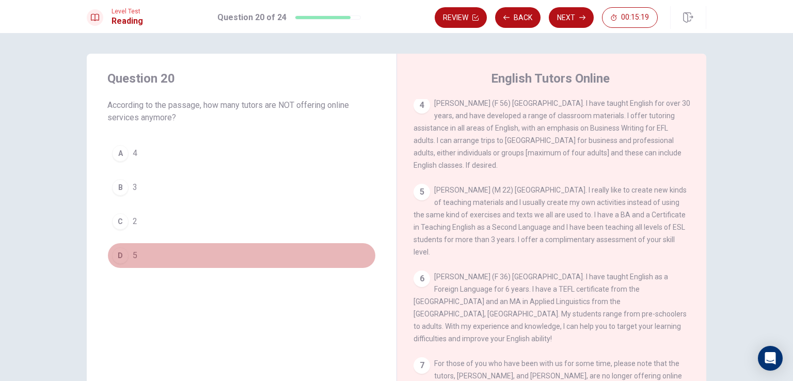
click at [259, 244] on button "D 5" at bounding box center [241, 256] width 269 height 26
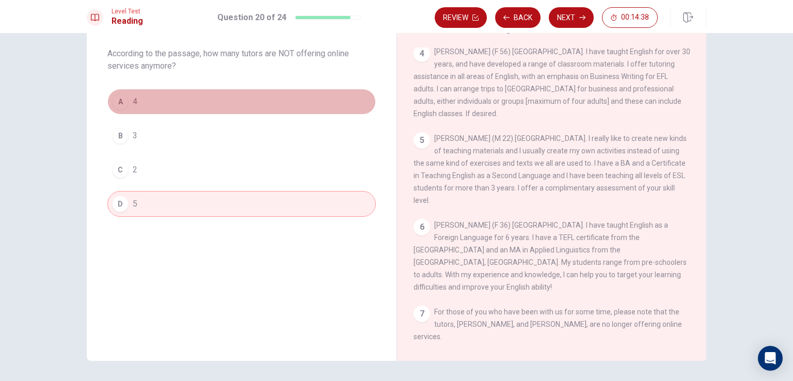
click at [282, 105] on button "A 4" at bounding box center [241, 102] width 269 height 26
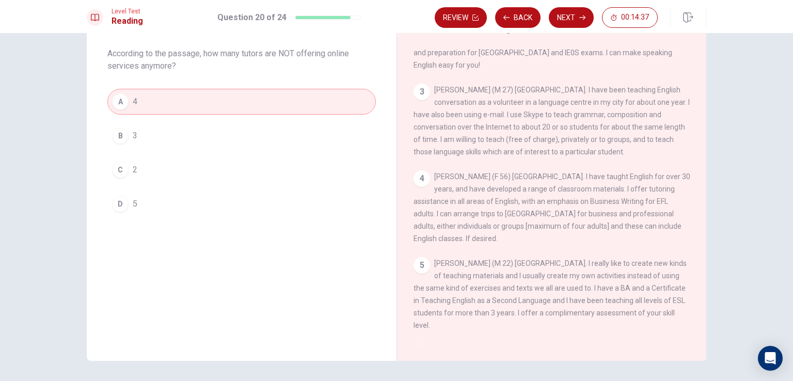
scroll to position [83, 0]
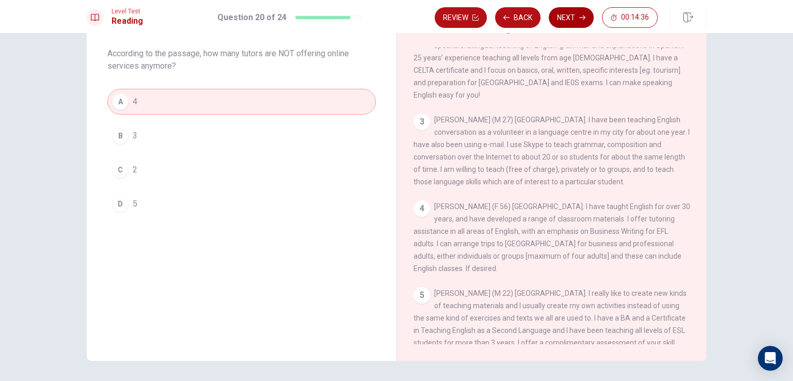
click at [571, 15] on button "Next" at bounding box center [571, 17] width 45 height 21
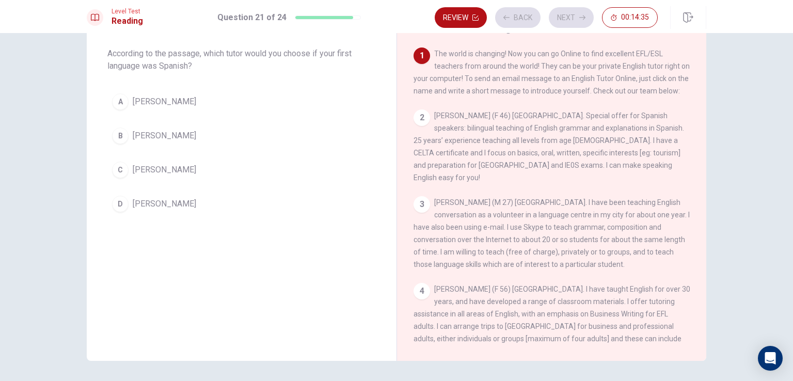
scroll to position [0, 0]
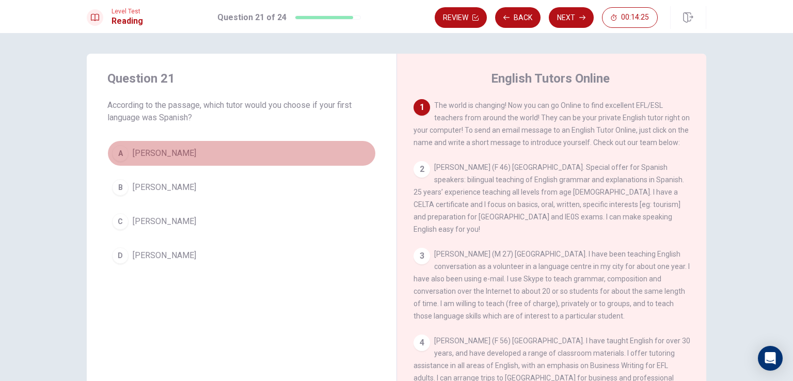
click at [245, 155] on button "A [PERSON_NAME]" at bounding box center [241, 153] width 269 height 26
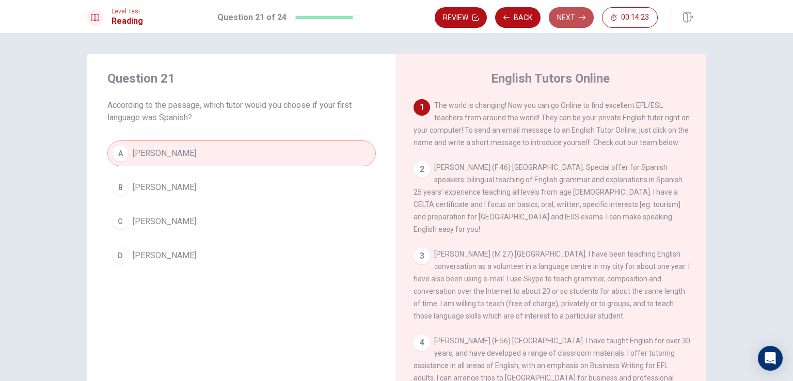
click at [573, 13] on button "Next" at bounding box center [571, 17] width 45 height 21
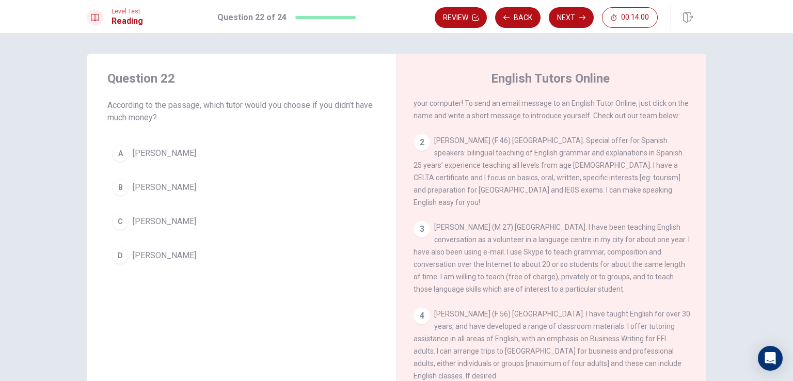
scroll to position [52, 0]
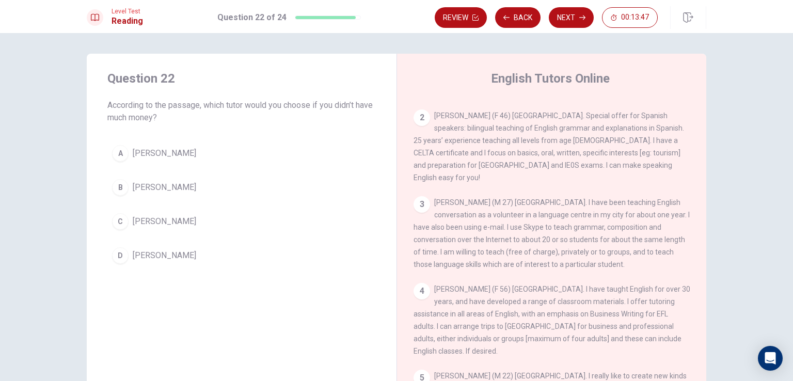
click at [274, 186] on button "B [PERSON_NAME]" at bounding box center [241, 188] width 269 height 26
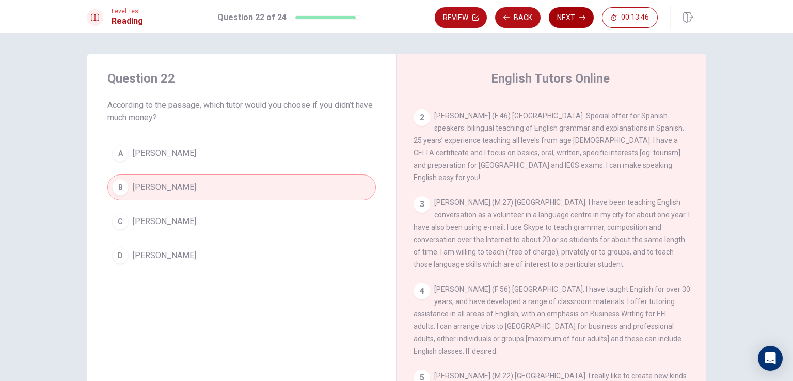
click at [562, 19] on button "Next" at bounding box center [571, 17] width 45 height 21
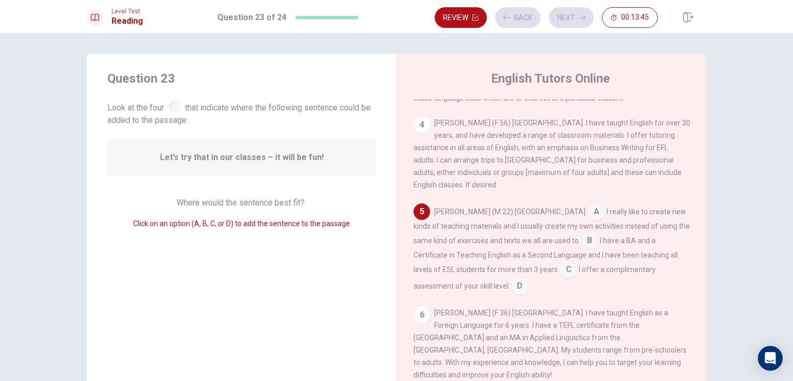
scroll to position [228, 0]
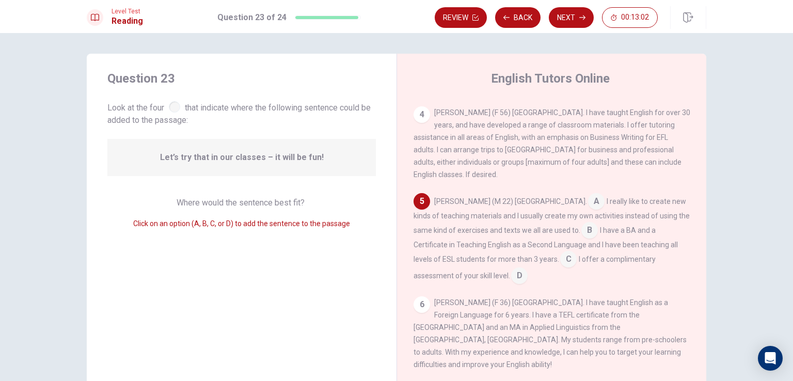
click at [582, 240] on input at bounding box center [590, 231] width 17 height 17
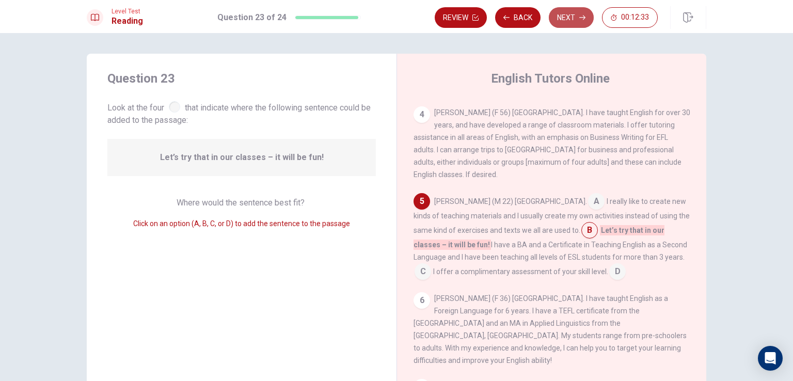
click at [576, 13] on button "Next" at bounding box center [571, 17] width 45 height 21
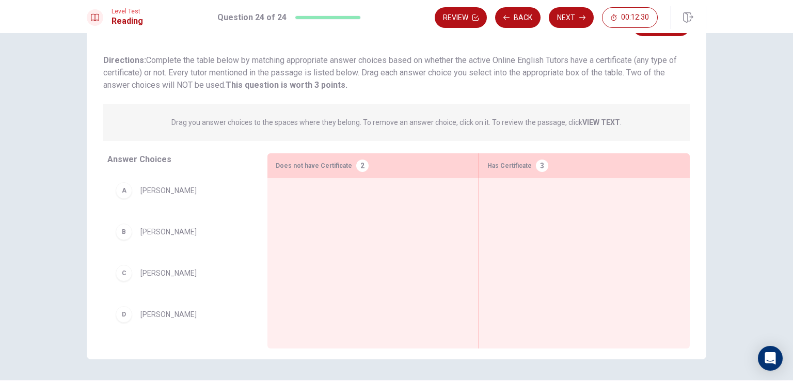
scroll to position [34, 0]
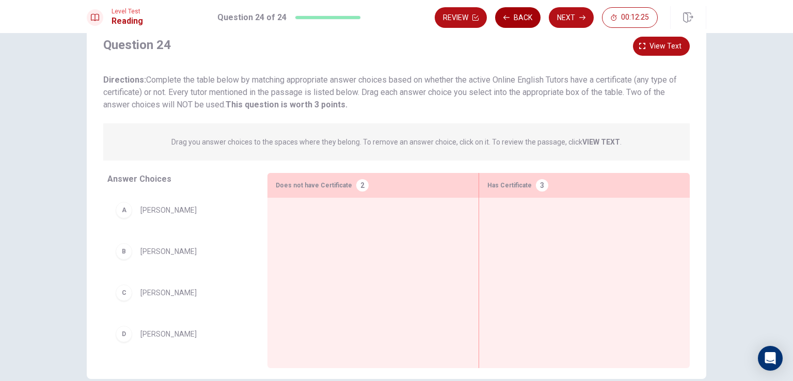
click at [516, 18] on button "Back" at bounding box center [517, 17] width 45 height 21
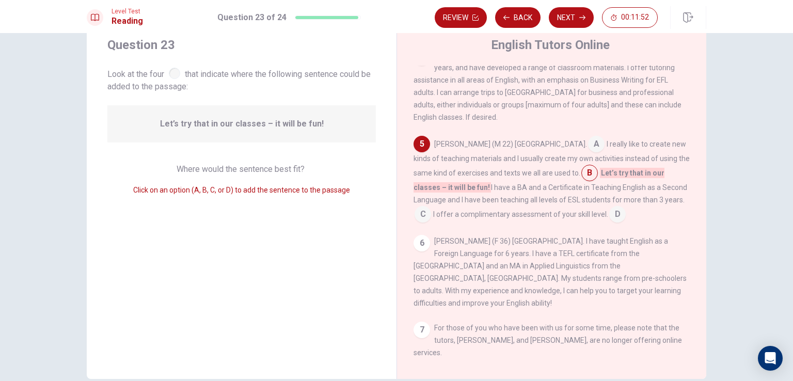
scroll to position [52, 0]
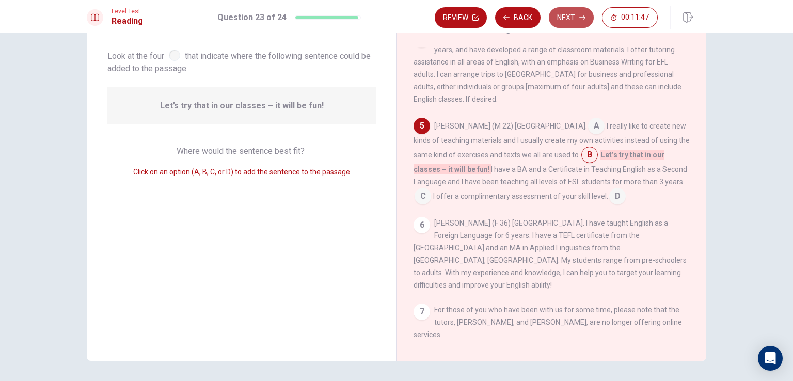
click at [571, 22] on button "Next" at bounding box center [571, 17] width 45 height 21
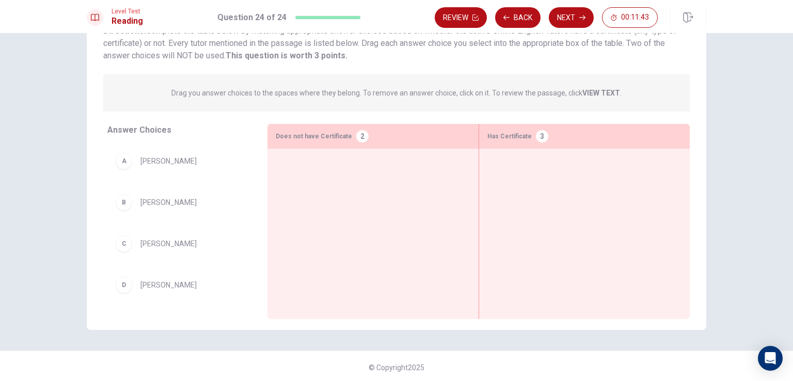
scroll to position [85, 0]
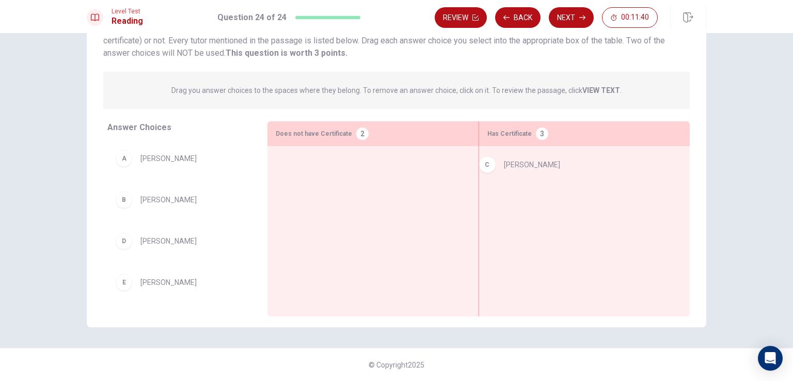
drag, startPoint x: 213, startPoint y: 237, endPoint x: 582, endPoint y: 160, distance: 377.2
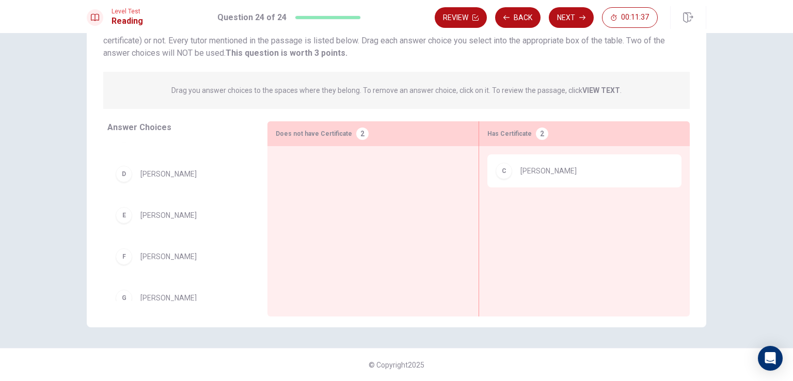
scroll to position [81, 0]
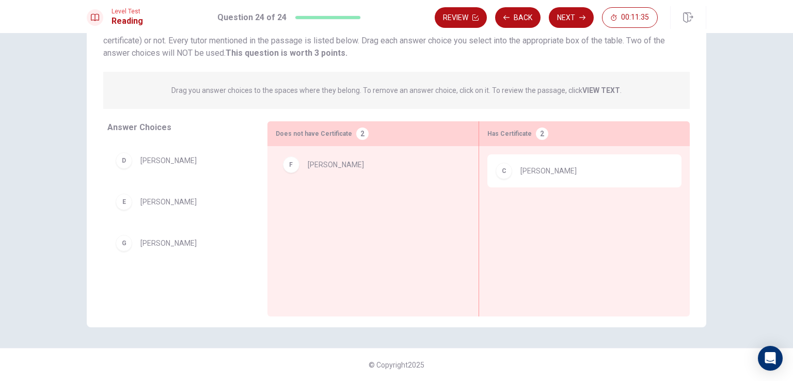
drag, startPoint x: 194, startPoint y: 244, endPoint x: 374, endPoint y: 161, distance: 198.8
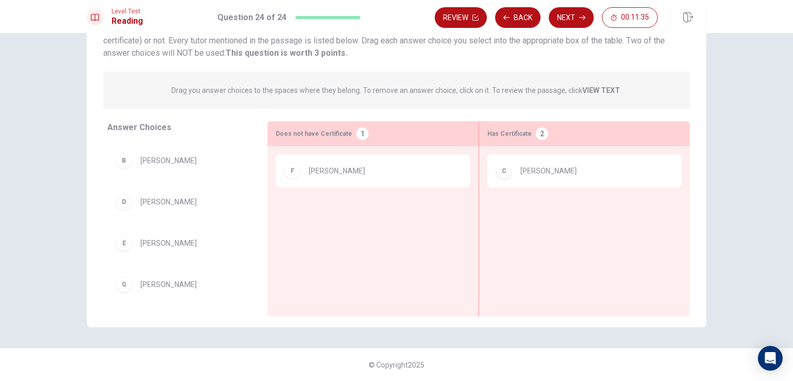
scroll to position [39, 0]
drag, startPoint x: 203, startPoint y: 285, endPoint x: 368, endPoint y: 204, distance: 183.6
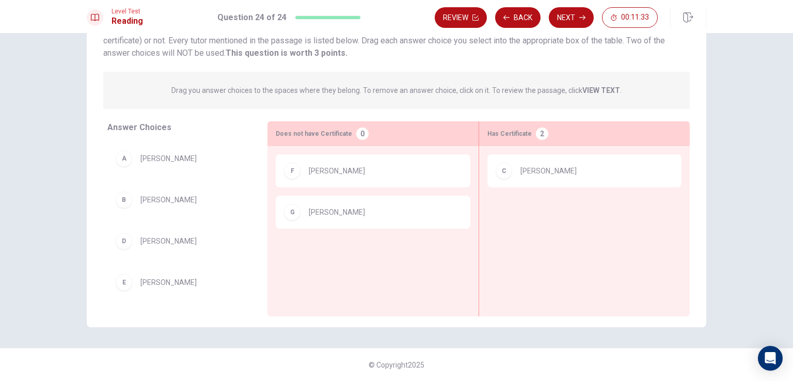
scroll to position [0, 0]
click at [519, 18] on button "Back" at bounding box center [517, 17] width 45 height 21
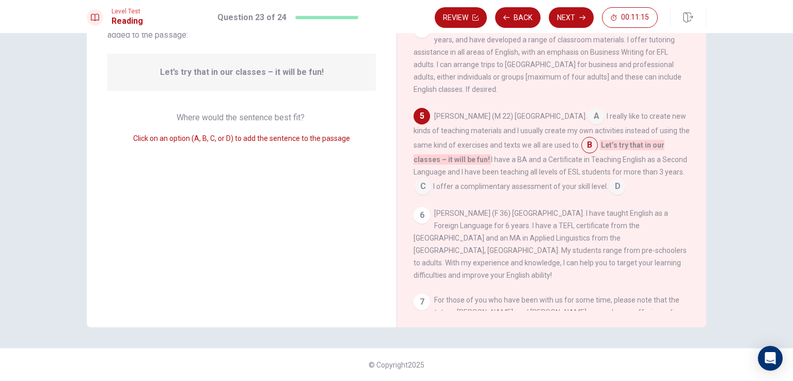
scroll to position [252, 0]
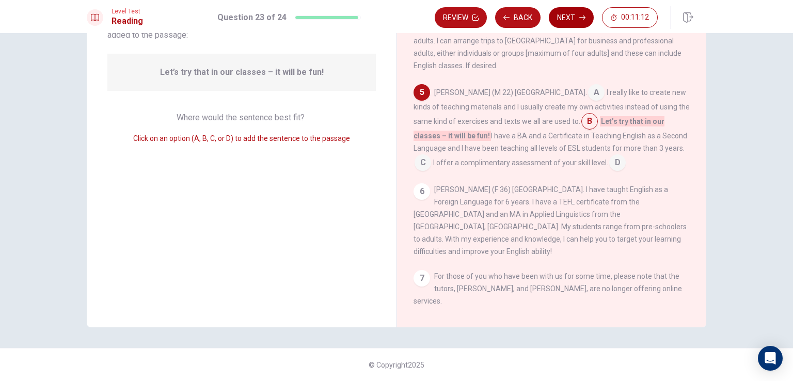
click at [567, 25] on button "Next" at bounding box center [571, 17] width 45 height 21
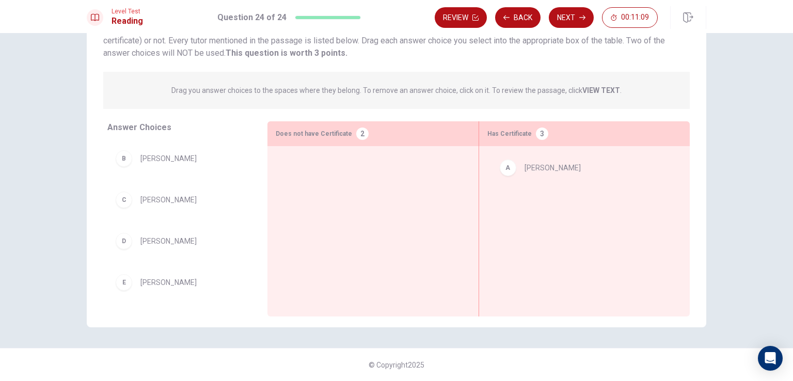
drag, startPoint x: 213, startPoint y: 162, endPoint x: 605, endPoint y: 171, distance: 392.6
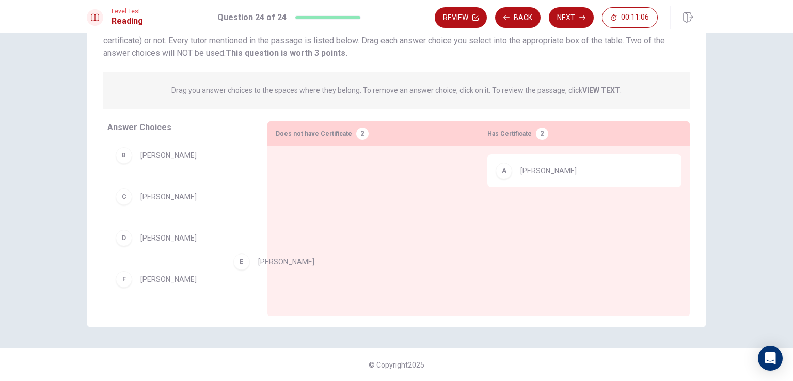
scroll to position [4, 0]
drag, startPoint x: 177, startPoint y: 287, endPoint x: 588, endPoint y: 213, distance: 417.6
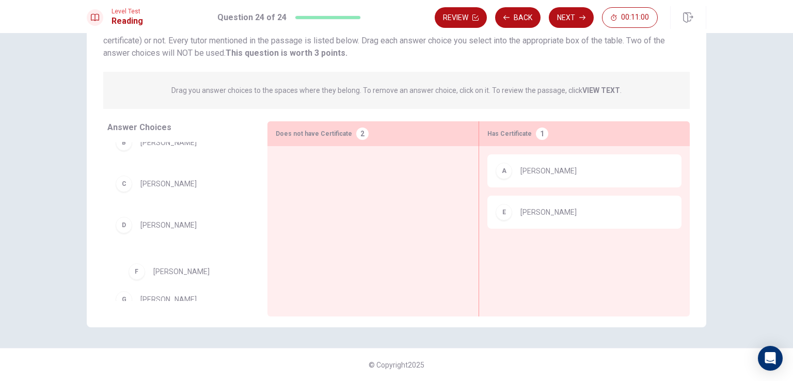
scroll to position [18, 0]
drag, startPoint x: 182, startPoint y: 281, endPoint x: 359, endPoint y: 177, distance: 206.0
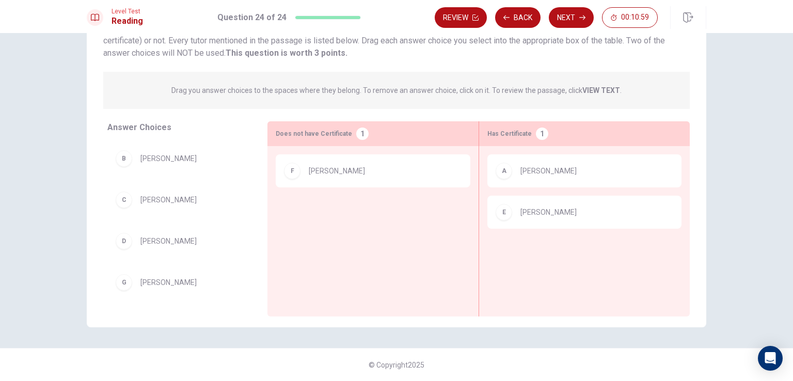
scroll to position [0, 0]
drag, startPoint x: 205, startPoint y: 284, endPoint x: 374, endPoint y: 211, distance: 184.2
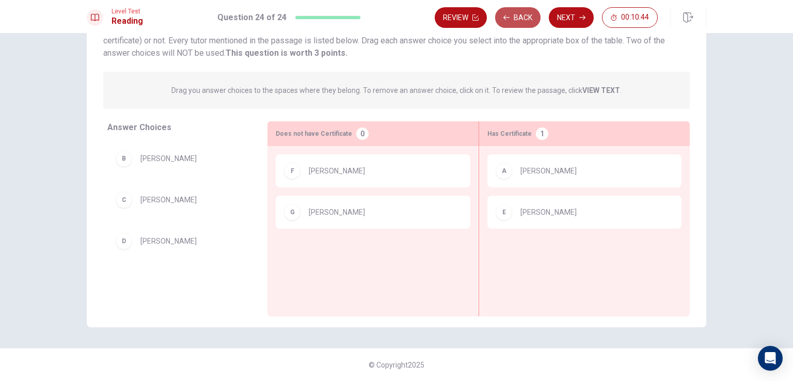
click at [513, 19] on button "Back" at bounding box center [517, 17] width 45 height 21
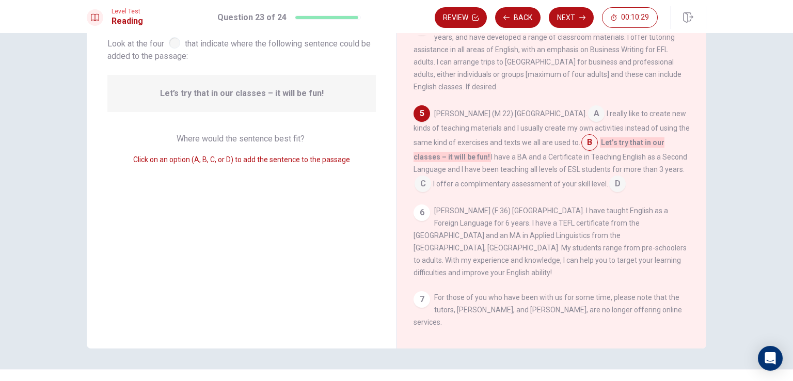
scroll to position [85, 0]
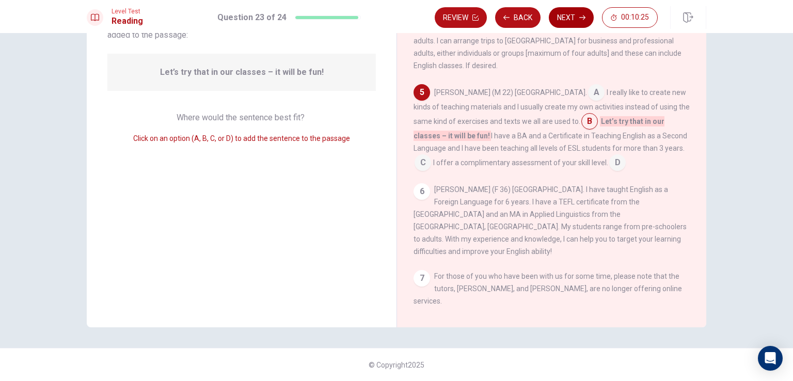
click at [564, 22] on button "Next" at bounding box center [571, 17] width 45 height 21
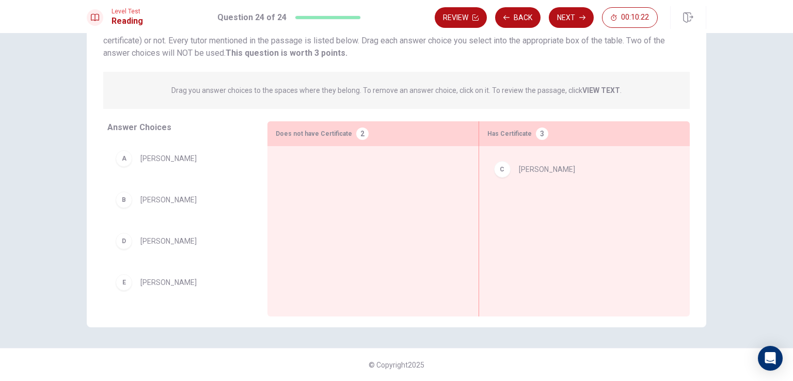
drag, startPoint x: 198, startPoint y: 240, endPoint x: 576, endPoint y: 169, distance: 385.1
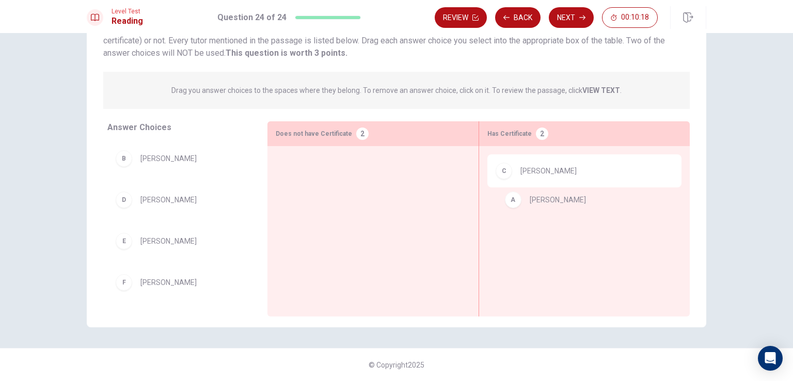
drag, startPoint x: 195, startPoint y: 161, endPoint x: 589, endPoint y: 203, distance: 396.9
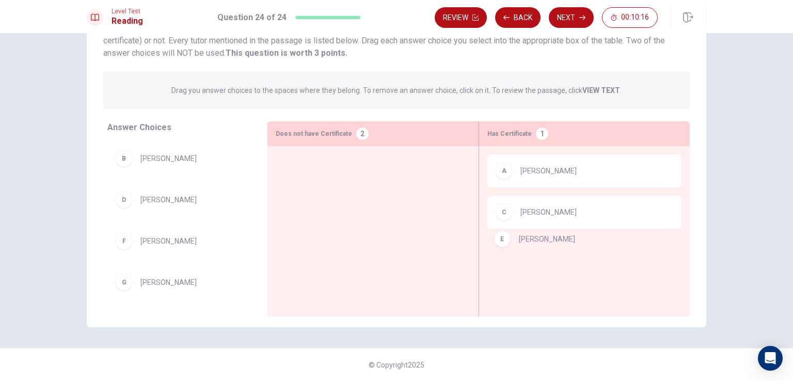
drag, startPoint x: 194, startPoint y: 244, endPoint x: 578, endPoint y: 242, distance: 383.8
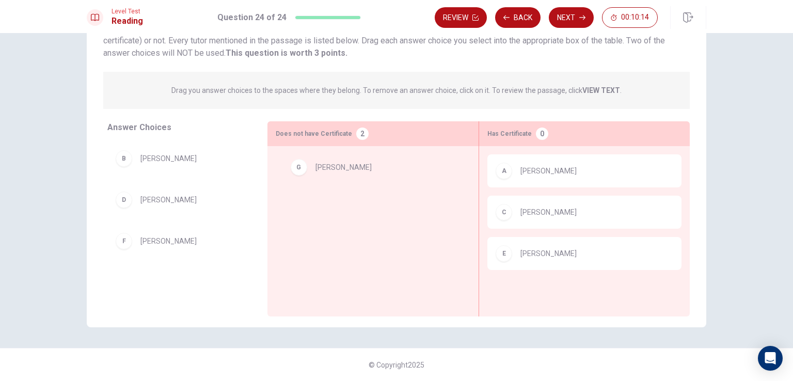
drag, startPoint x: 190, startPoint y: 279, endPoint x: 337, endPoint y: 180, distance: 177.8
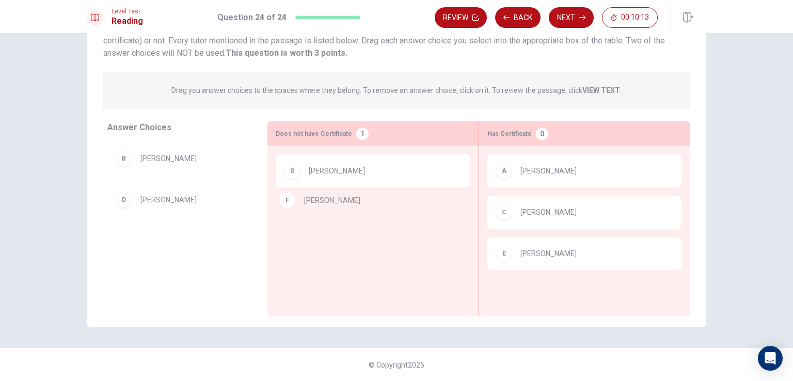
drag, startPoint x: 212, startPoint y: 249, endPoint x: 381, endPoint y: 206, distance: 174.9
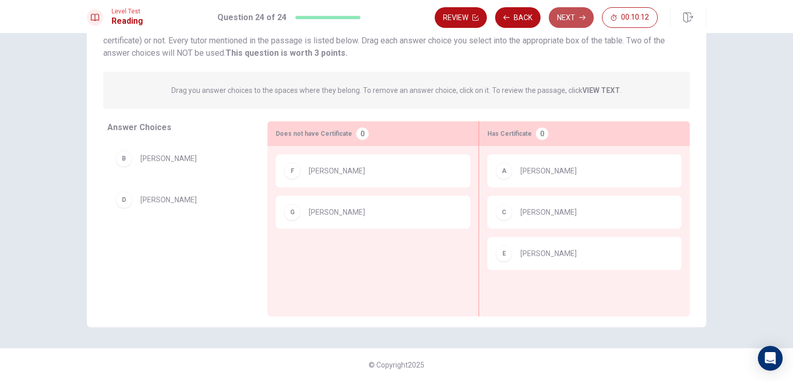
click at [562, 23] on button "Next" at bounding box center [571, 17] width 45 height 21
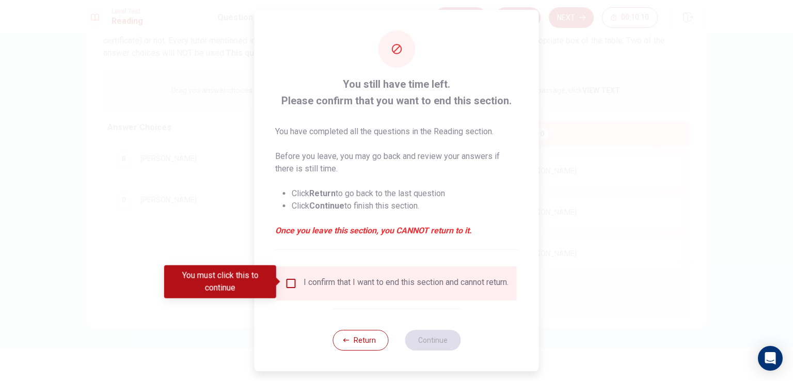
click at [289, 285] on input "You must click this to continue" at bounding box center [291, 283] width 12 height 12
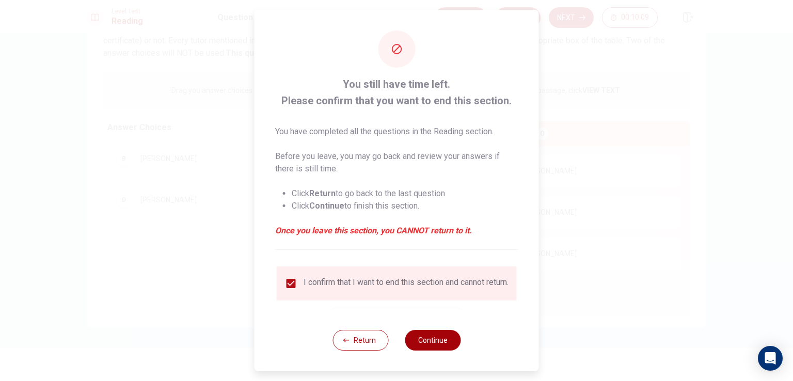
click at [419, 344] on button "Continue" at bounding box center [433, 340] width 56 height 21
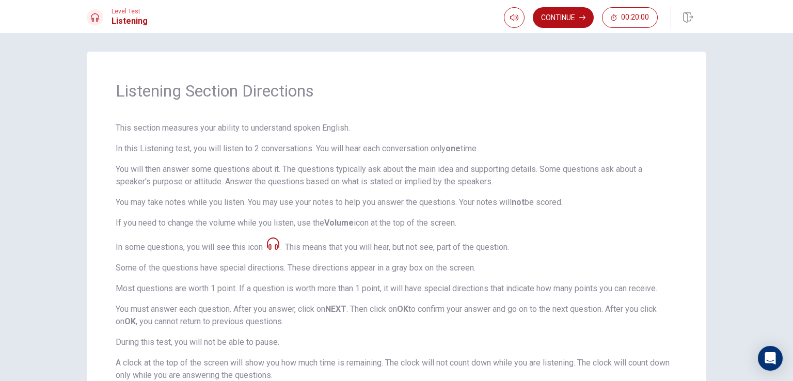
scroll to position [0, 0]
click at [567, 17] on button "Continue" at bounding box center [563, 17] width 61 height 21
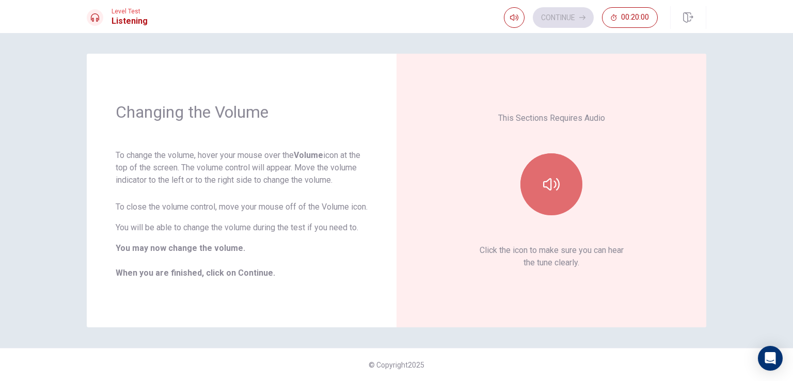
click at [566, 191] on button "button" at bounding box center [552, 184] width 62 height 62
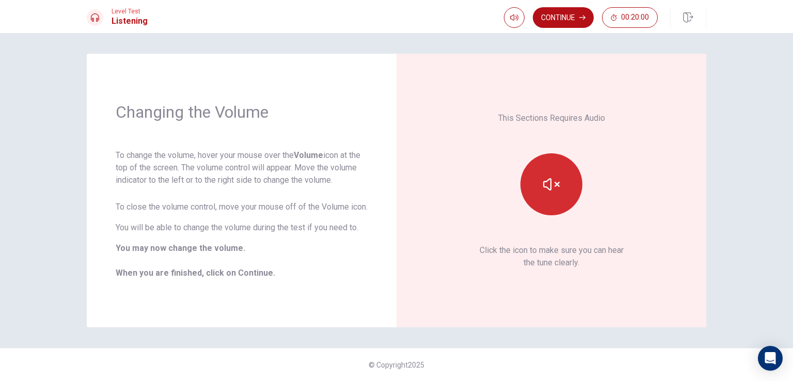
click at [566, 191] on button "button" at bounding box center [552, 184] width 62 height 62
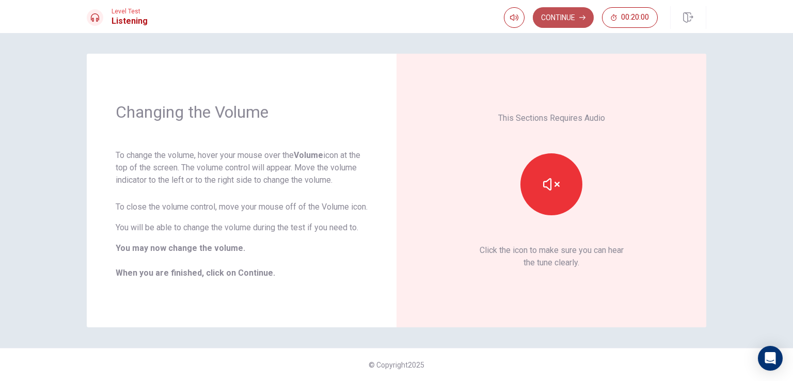
click at [567, 18] on button "Continue" at bounding box center [563, 17] width 61 height 21
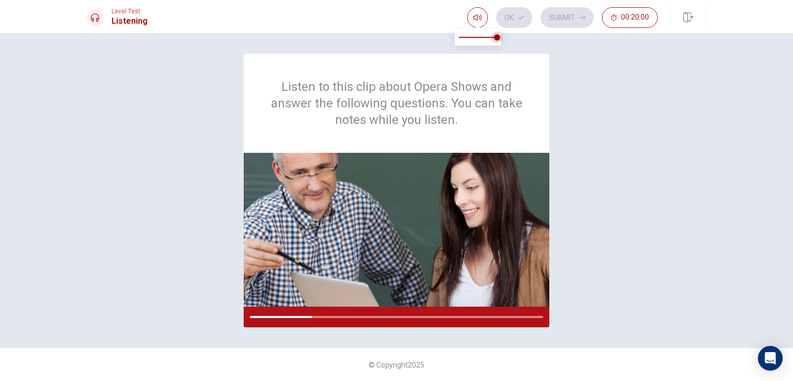
type input "1"
drag, startPoint x: 495, startPoint y: 36, endPoint x: 507, endPoint y: 38, distance: 12.6
click at [500, 38] on span at bounding box center [497, 37] width 6 height 6
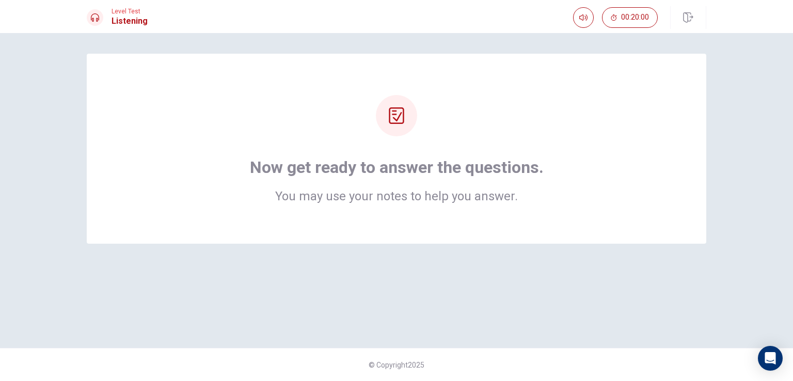
click at [462, 265] on div "Now get ready to answer the questions. You may use your notes to help you answe…" at bounding box center [396, 191] width 653 height 274
click at [430, 174] on h1 "Now get ready to answer the questions." at bounding box center [397, 167] width 294 height 21
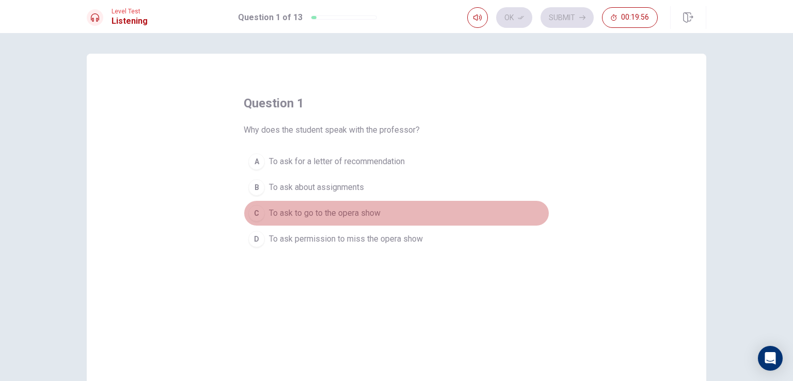
click at [381, 215] on button "C To ask to go to the opera show" at bounding box center [397, 213] width 306 height 26
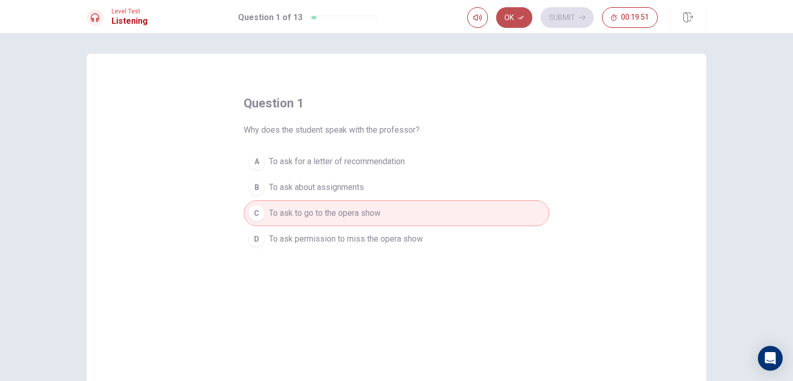
click at [513, 21] on button "Ok" at bounding box center [514, 17] width 36 height 21
click at [558, 23] on button "Submit" at bounding box center [567, 17] width 53 height 21
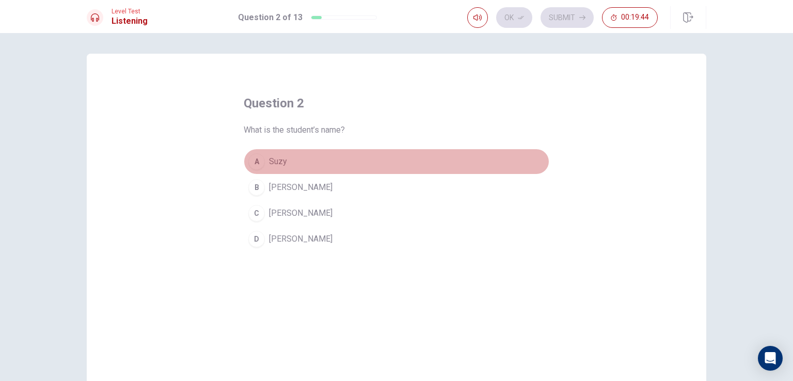
click at [326, 162] on button "A Suzy" at bounding box center [397, 162] width 306 height 26
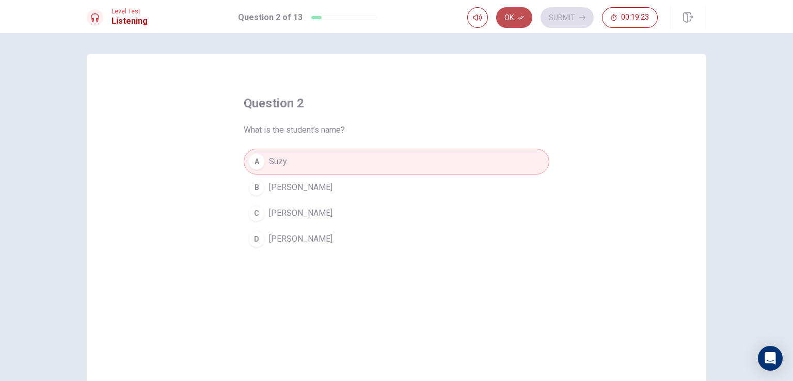
click at [519, 19] on icon "button" at bounding box center [521, 17] width 6 height 6
click at [558, 25] on button "Submit" at bounding box center [567, 17] width 53 height 21
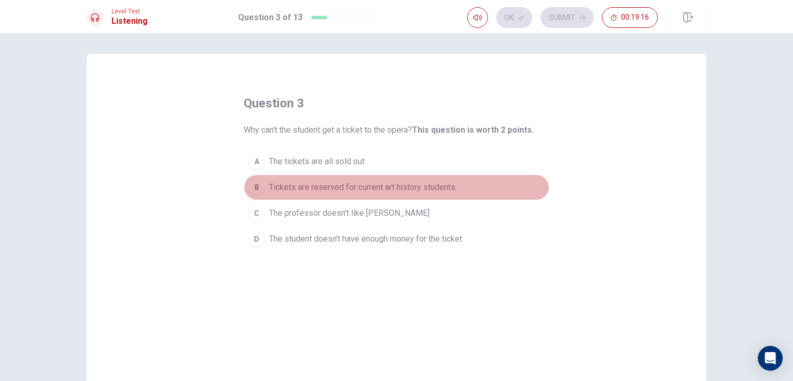
click at [394, 190] on span "Tickets are reserved for current art history students" at bounding box center [362, 187] width 186 height 12
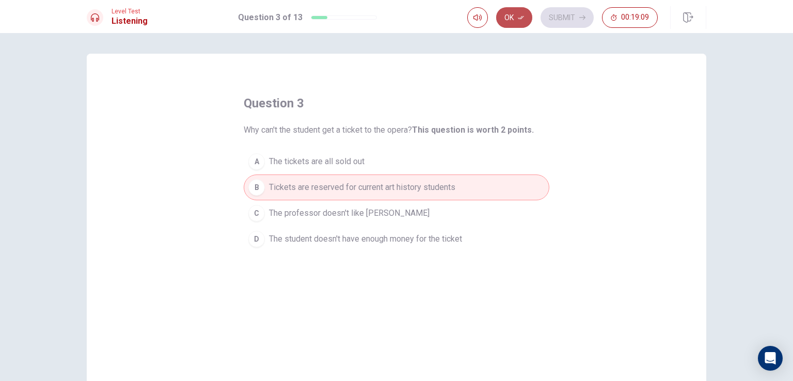
click at [518, 20] on button "Ok" at bounding box center [514, 17] width 36 height 21
click at [564, 23] on button "Submit" at bounding box center [567, 17] width 53 height 21
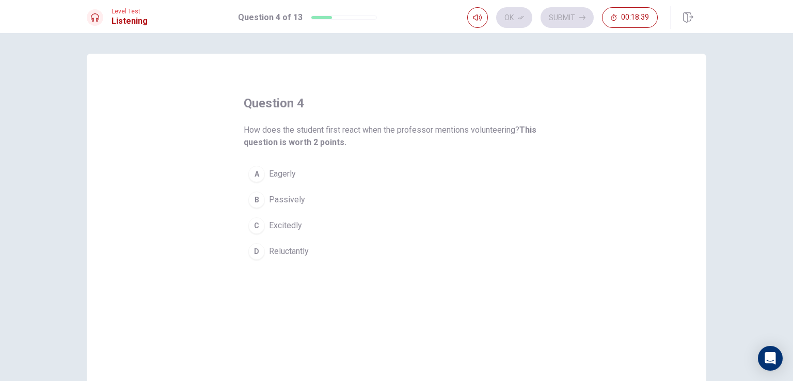
click at [304, 257] on button "D Reluctantly" at bounding box center [397, 252] width 306 height 26
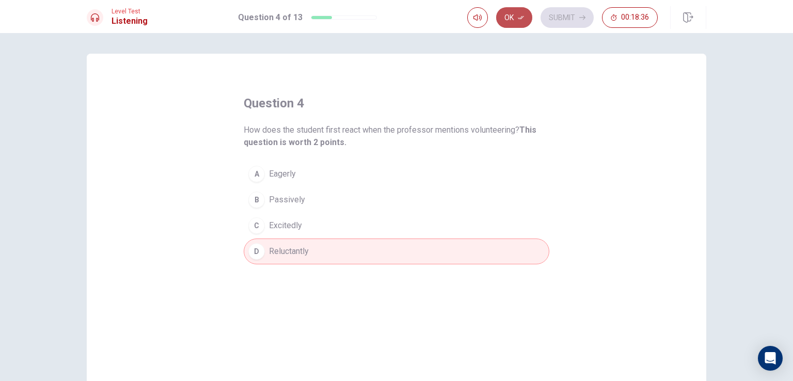
click at [514, 24] on button "Ok" at bounding box center [514, 17] width 36 height 21
click at [565, 18] on button "Submit" at bounding box center [567, 17] width 53 height 21
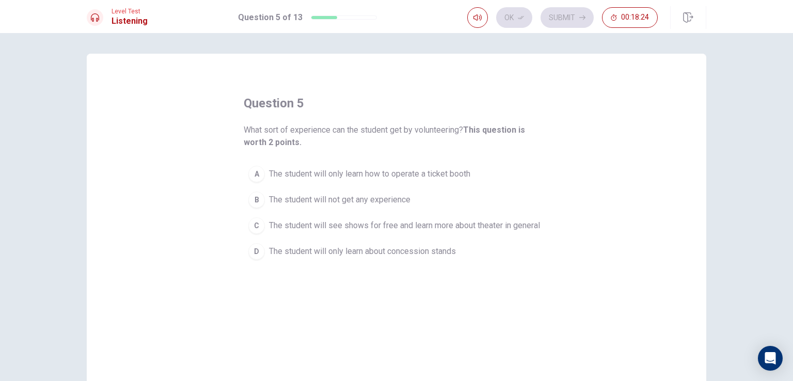
click at [367, 228] on span "The student will see shows for free and learn more about theater in general" at bounding box center [404, 226] width 271 height 12
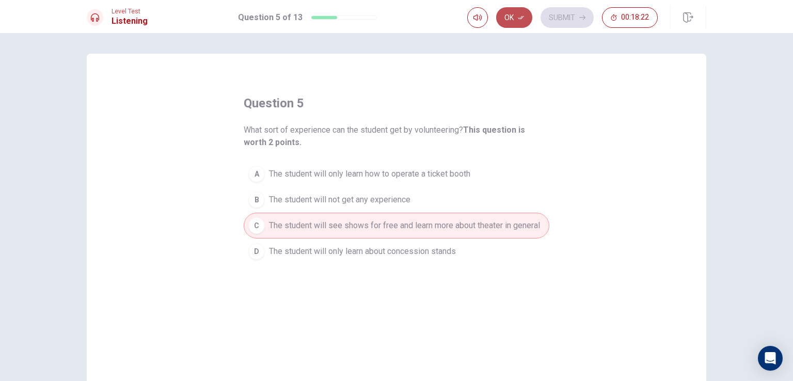
click at [522, 17] on icon "button" at bounding box center [521, 18] width 6 height 4
click at [566, 23] on button "Submit" at bounding box center [567, 17] width 53 height 21
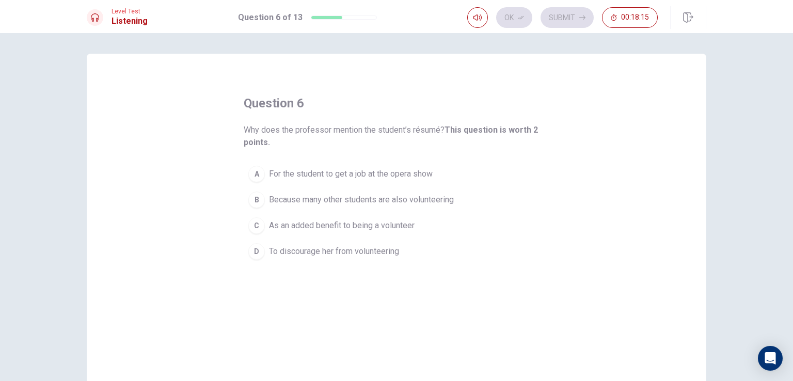
click at [359, 230] on span "As an added benefit to being a volunteer" at bounding box center [342, 226] width 146 height 12
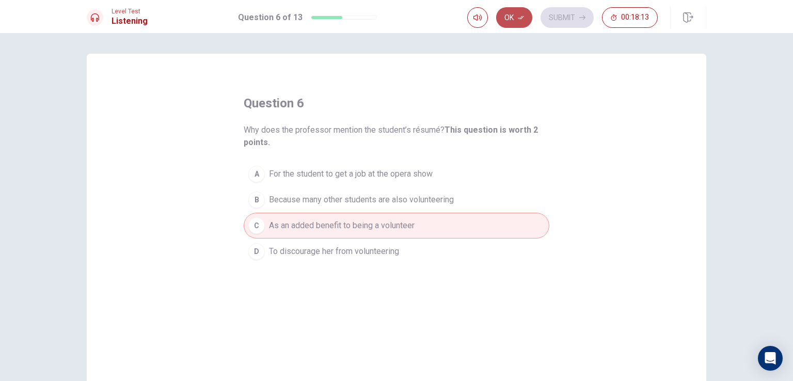
click at [513, 11] on button "Ok" at bounding box center [514, 17] width 36 height 21
click at [578, 18] on button "Submit" at bounding box center [567, 17] width 53 height 21
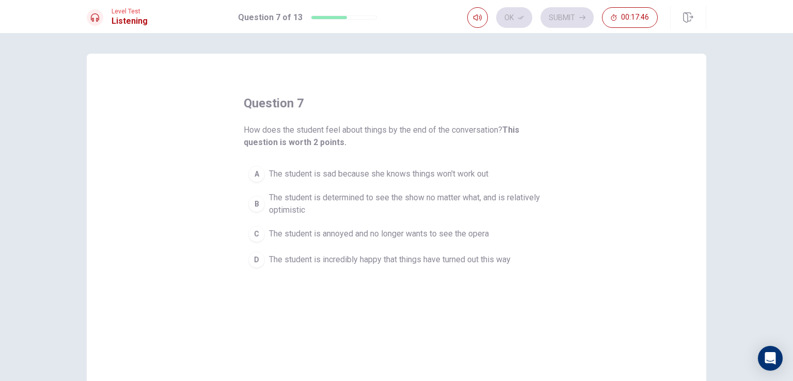
click at [331, 211] on span "The student is determined to see the show no matter what, and is relatively opt…" at bounding box center [407, 204] width 276 height 25
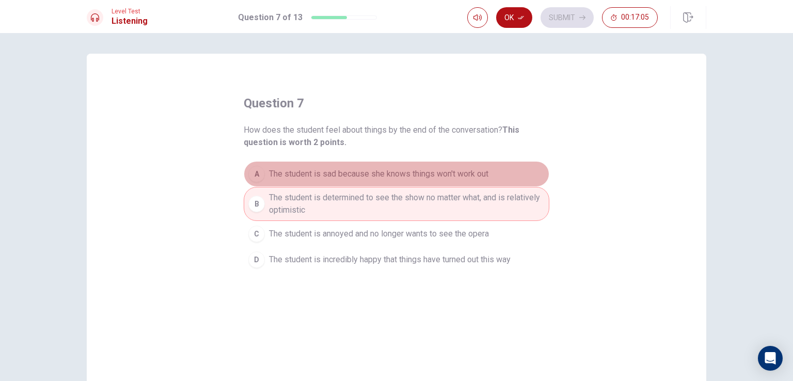
click at [428, 178] on span "The student is sad because she knows things won't work out" at bounding box center [379, 174] width 220 height 12
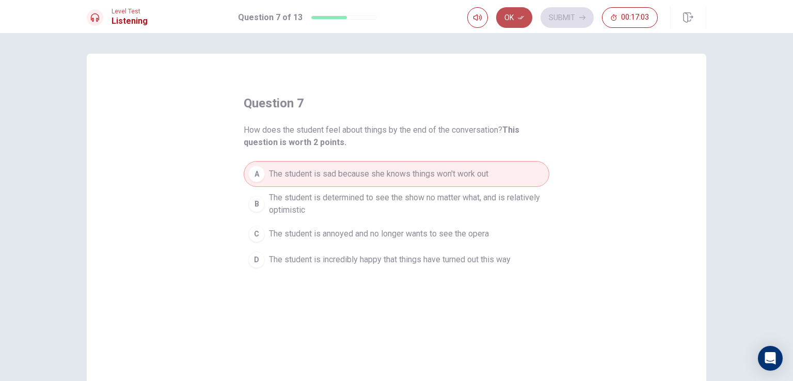
click at [506, 15] on button "Ok" at bounding box center [514, 17] width 36 height 21
click at [552, 21] on button "Submit" at bounding box center [567, 17] width 53 height 21
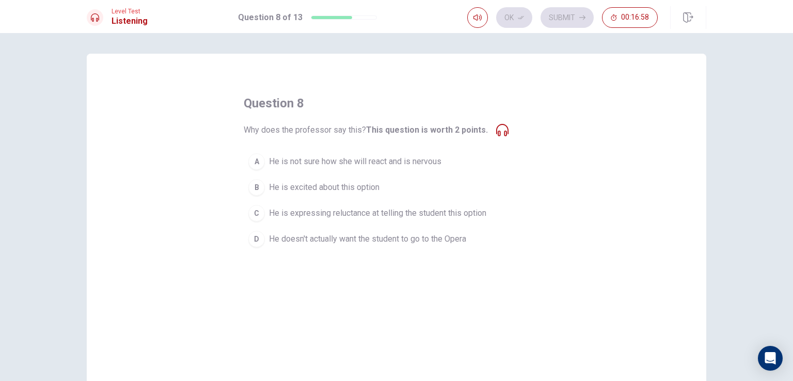
click at [427, 215] on span "He is expressing reluctance at telling the student this option" at bounding box center [377, 213] width 217 height 12
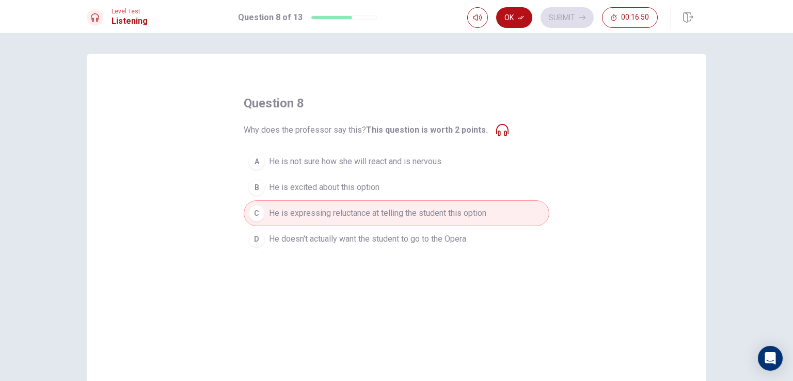
click at [496, 134] on icon at bounding box center [502, 130] width 12 height 12
click at [442, 176] on button "B He is excited about this option" at bounding box center [397, 188] width 306 height 26
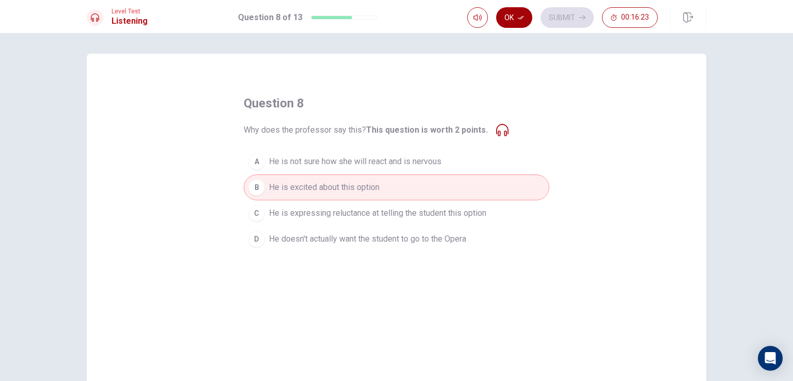
click at [519, 18] on icon "button" at bounding box center [521, 18] width 6 height 4
click at [556, 18] on button "Submit" at bounding box center [567, 17] width 53 height 21
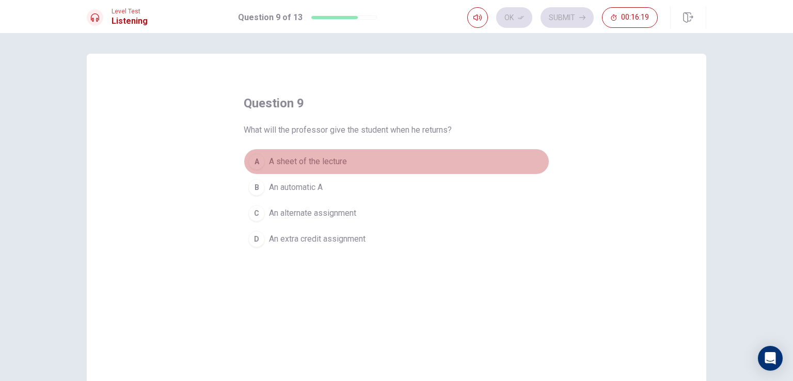
click at [347, 166] on button "A A sheet of the lecture" at bounding box center [397, 162] width 306 height 26
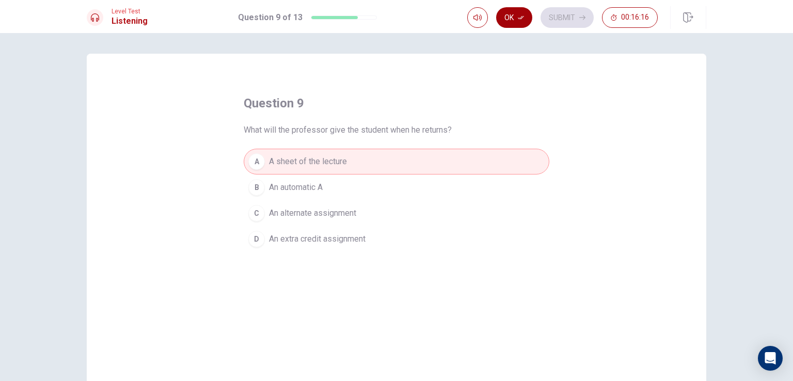
click at [519, 22] on button "Ok" at bounding box center [514, 17] width 36 height 21
click at [582, 19] on icon "button" at bounding box center [583, 17] width 6 height 6
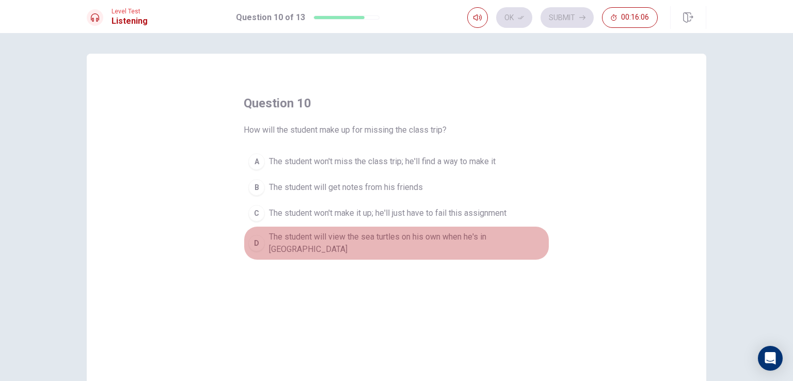
click at [344, 238] on span "The student will view the sea turtles on his own when he's in [GEOGRAPHIC_DATA]" at bounding box center [407, 243] width 276 height 25
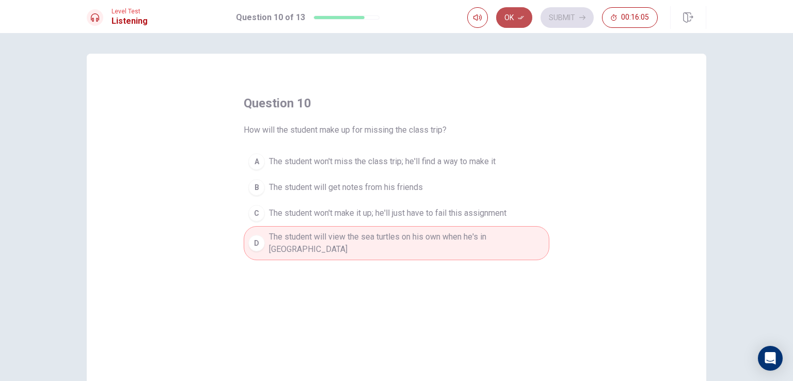
click at [516, 20] on button "Ok" at bounding box center [514, 17] width 36 height 21
click at [570, 19] on button "Submit" at bounding box center [567, 17] width 53 height 21
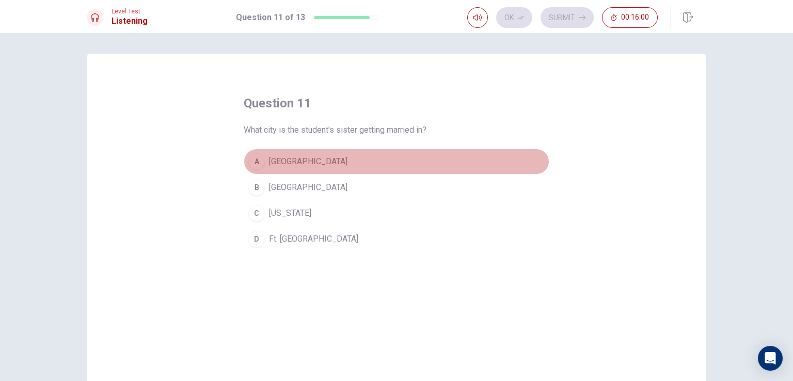
click at [374, 163] on button "A [GEOGRAPHIC_DATA]" at bounding box center [397, 162] width 306 height 26
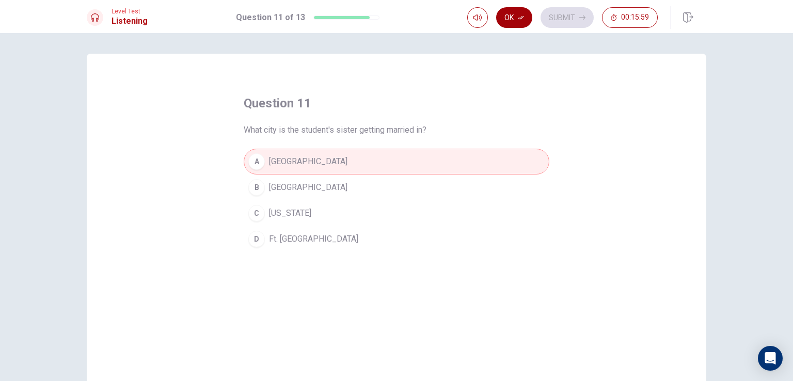
click at [522, 19] on icon "button" at bounding box center [521, 17] width 6 height 6
click at [561, 18] on button "Submit" at bounding box center [567, 17] width 53 height 21
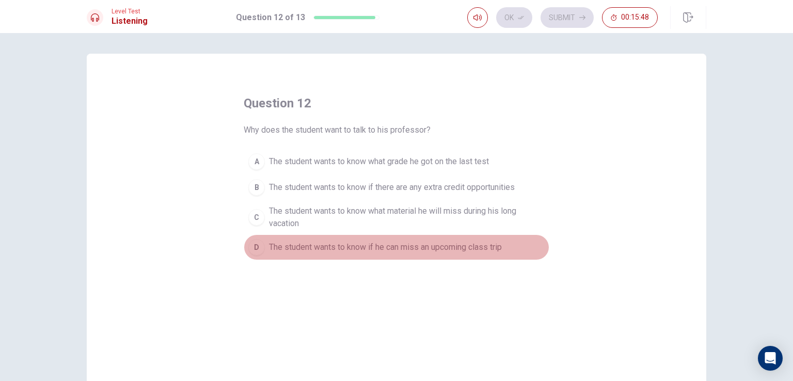
click at [381, 247] on span "The student wants to know if he can miss an upcoming class trip" at bounding box center [385, 247] width 233 height 12
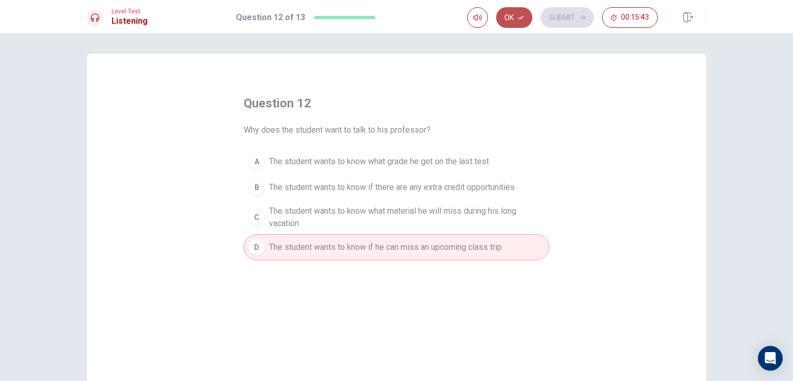
click at [517, 19] on button "Ok" at bounding box center [514, 17] width 36 height 21
click at [556, 19] on button "Submit" at bounding box center [567, 17] width 53 height 21
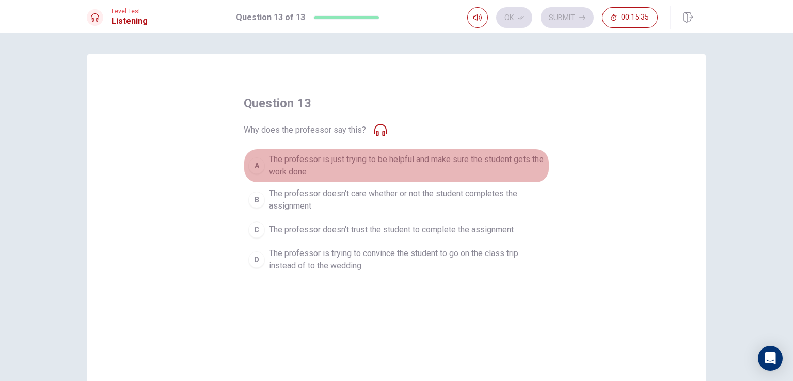
click at [483, 173] on span "The professor is just trying to be helpful and make sure the student gets the w…" at bounding box center [407, 165] width 276 height 25
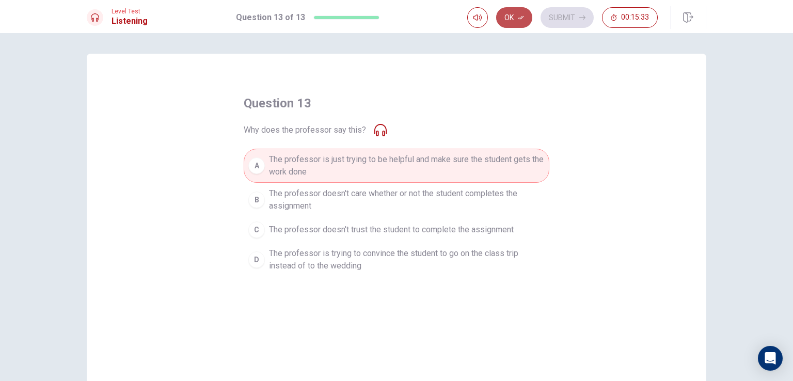
click at [515, 22] on button "Ok" at bounding box center [514, 17] width 36 height 21
click at [565, 28] on div "Ok Submit 00:15:33" at bounding box center [586, 17] width 239 height 23
click at [565, 22] on button "Submit" at bounding box center [567, 17] width 53 height 21
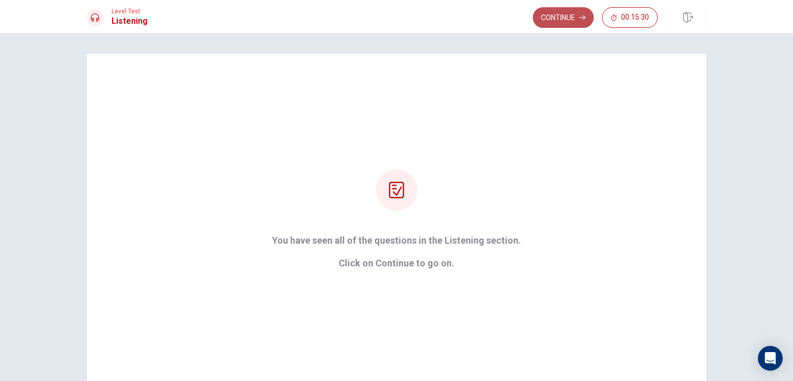
click at [570, 9] on button "Continue" at bounding box center [563, 17] width 61 height 21
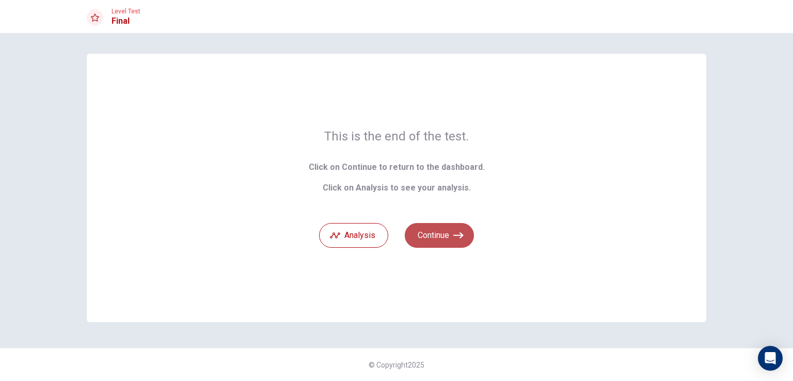
click at [450, 236] on button "Continue" at bounding box center [439, 235] width 69 height 25
